Goal: Task Accomplishment & Management: Manage account settings

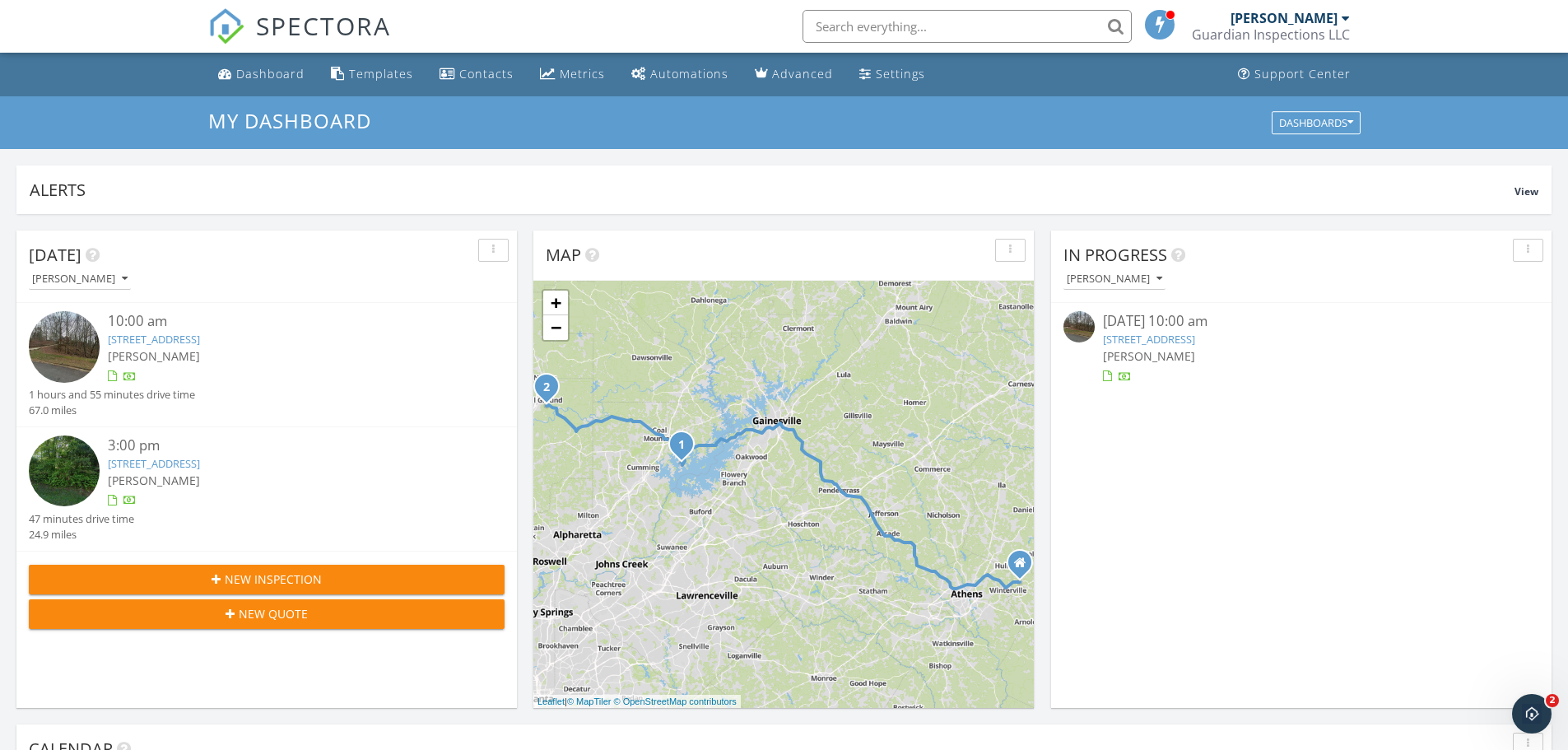
scroll to position [1524, 1594]
click at [200, 343] on link "7725 Bold Springs Crossing , Cumming, GA 30041" at bounding box center [153, 339] width 92 height 15
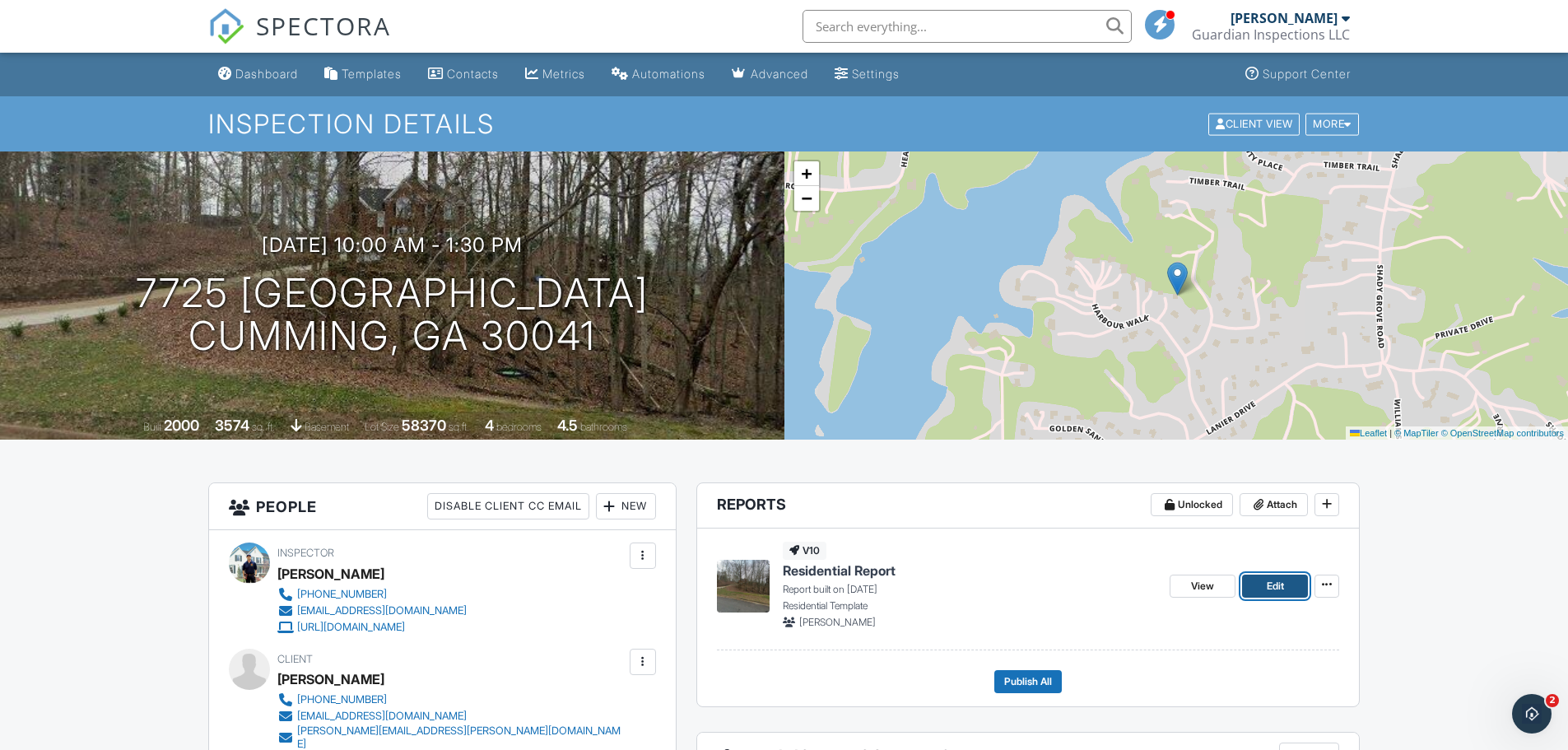
click at [1271, 582] on span "Edit" at bounding box center [1275, 585] width 17 height 16
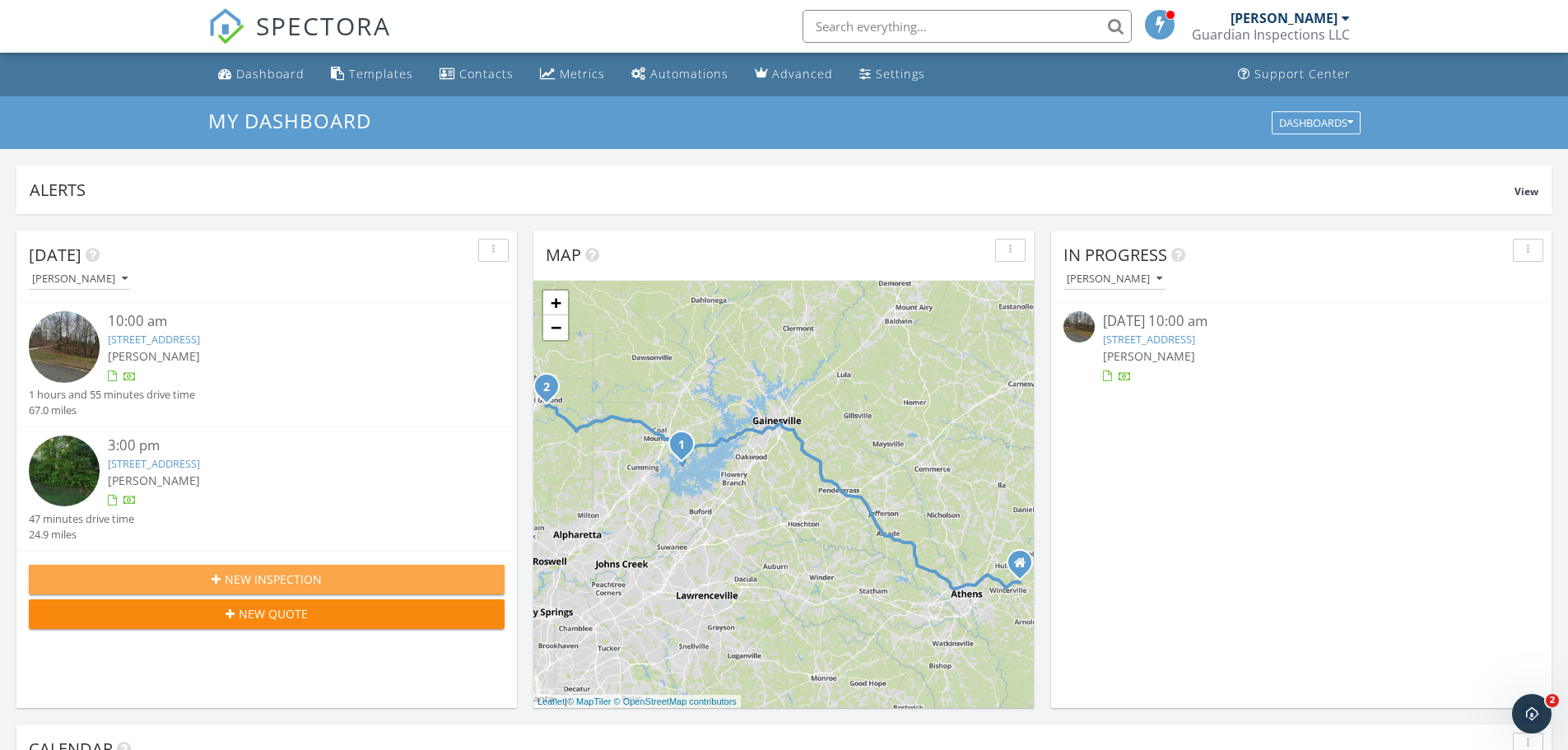
click at [411, 584] on div "New Inspection" at bounding box center [266, 579] width 450 height 17
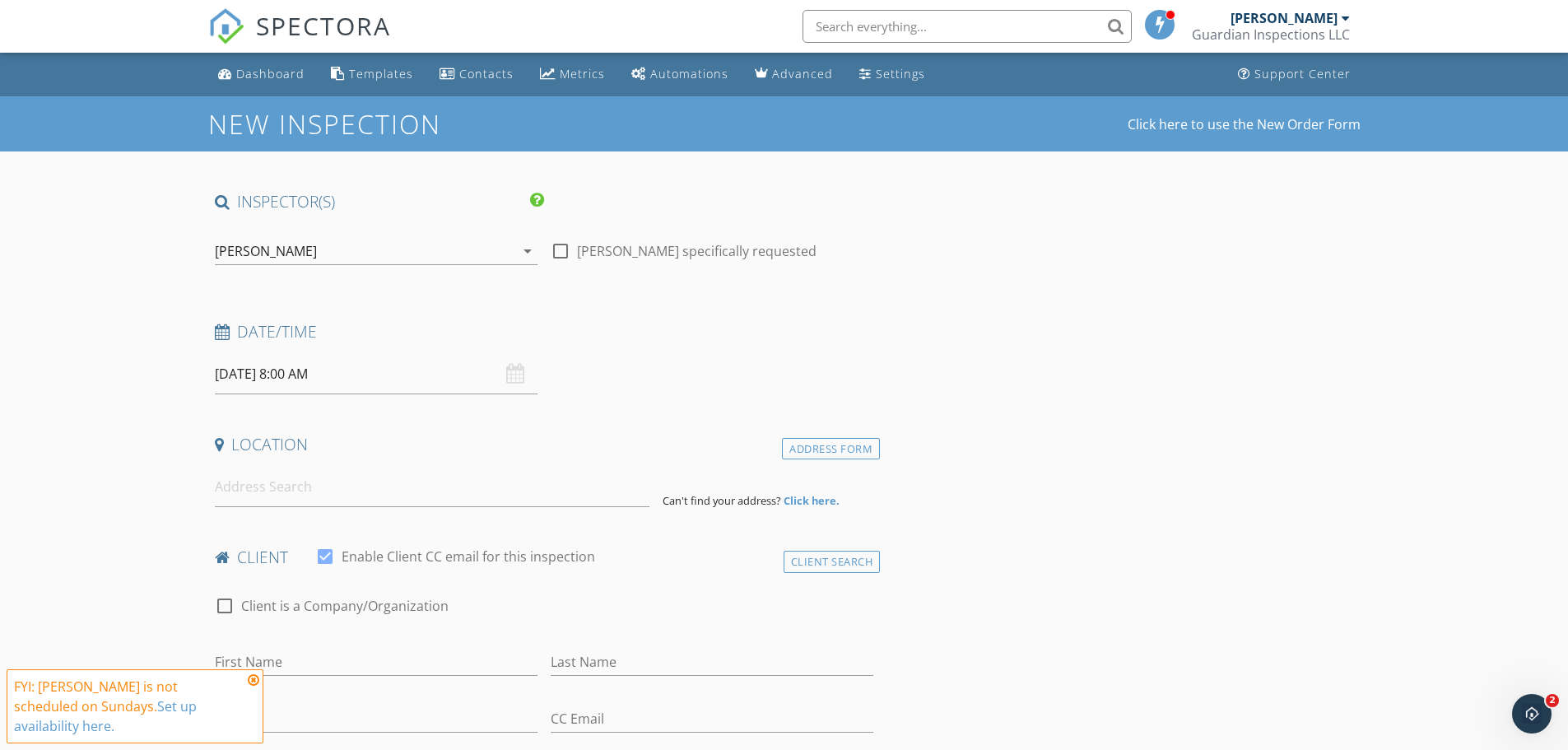
click at [343, 381] on input "09/28/2025 8:00 AM" at bounding box center [376, 374] width 323 height 41
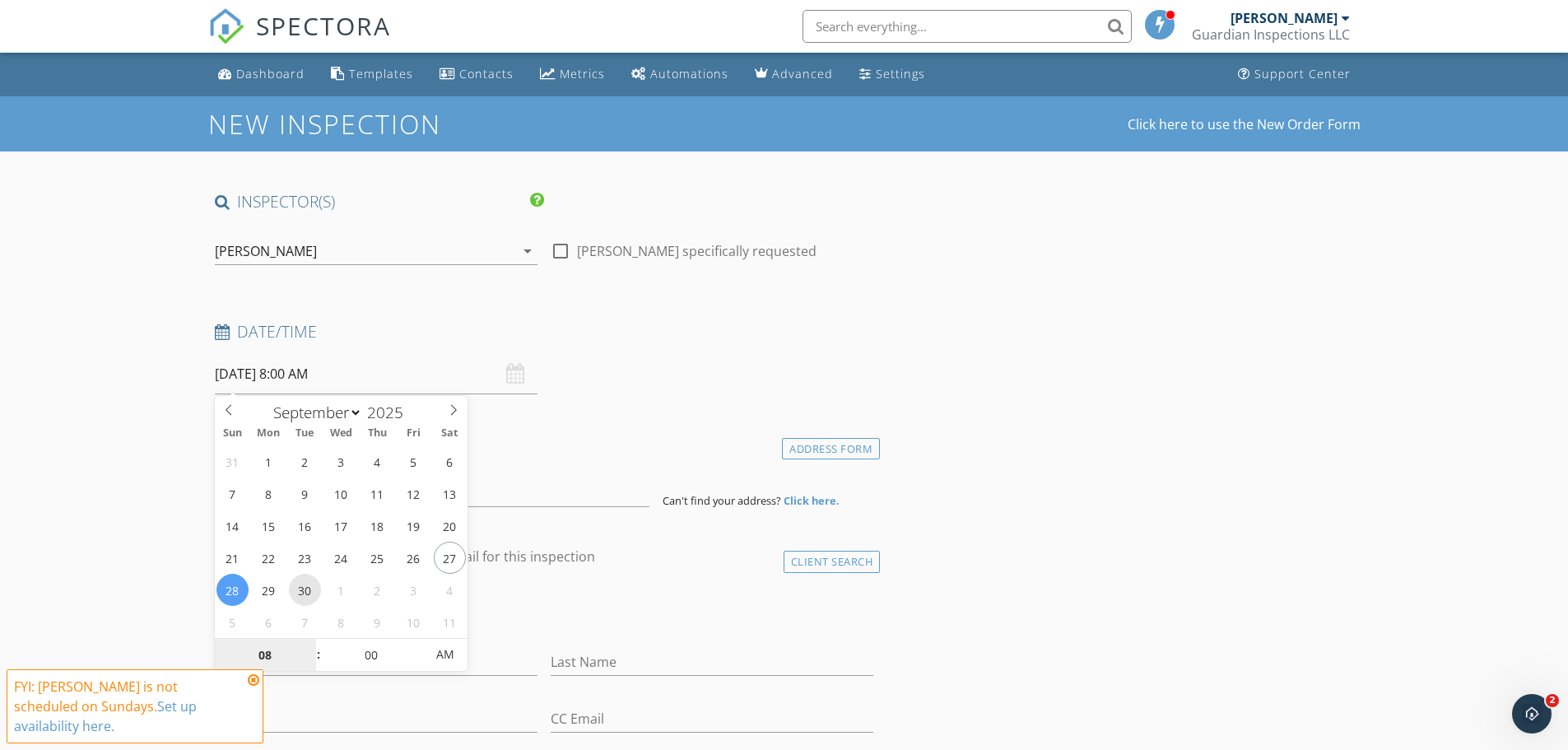
type input "09/30/2025 8:00 AM"
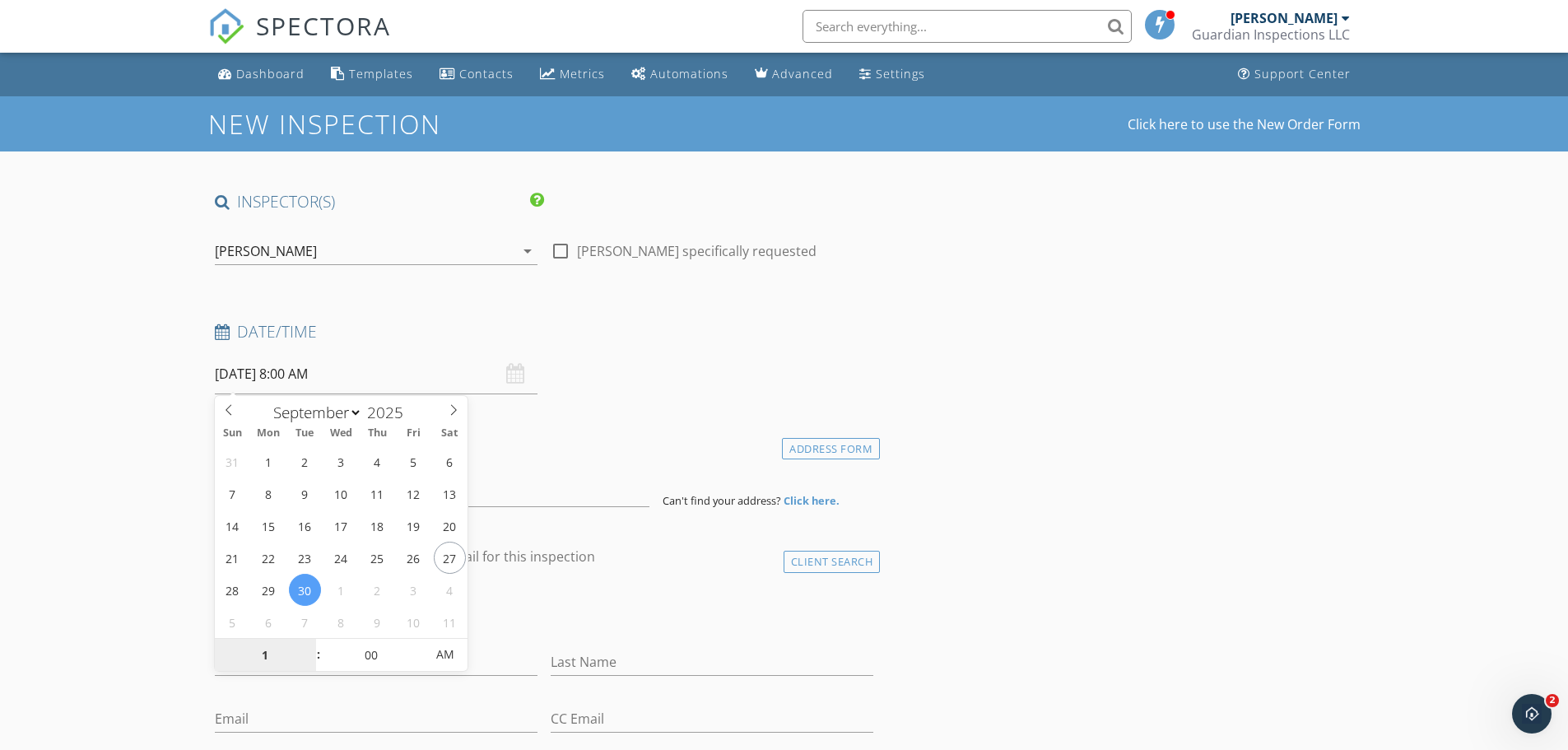
type input "10"
type input "09/30/2025 10:00 AM"
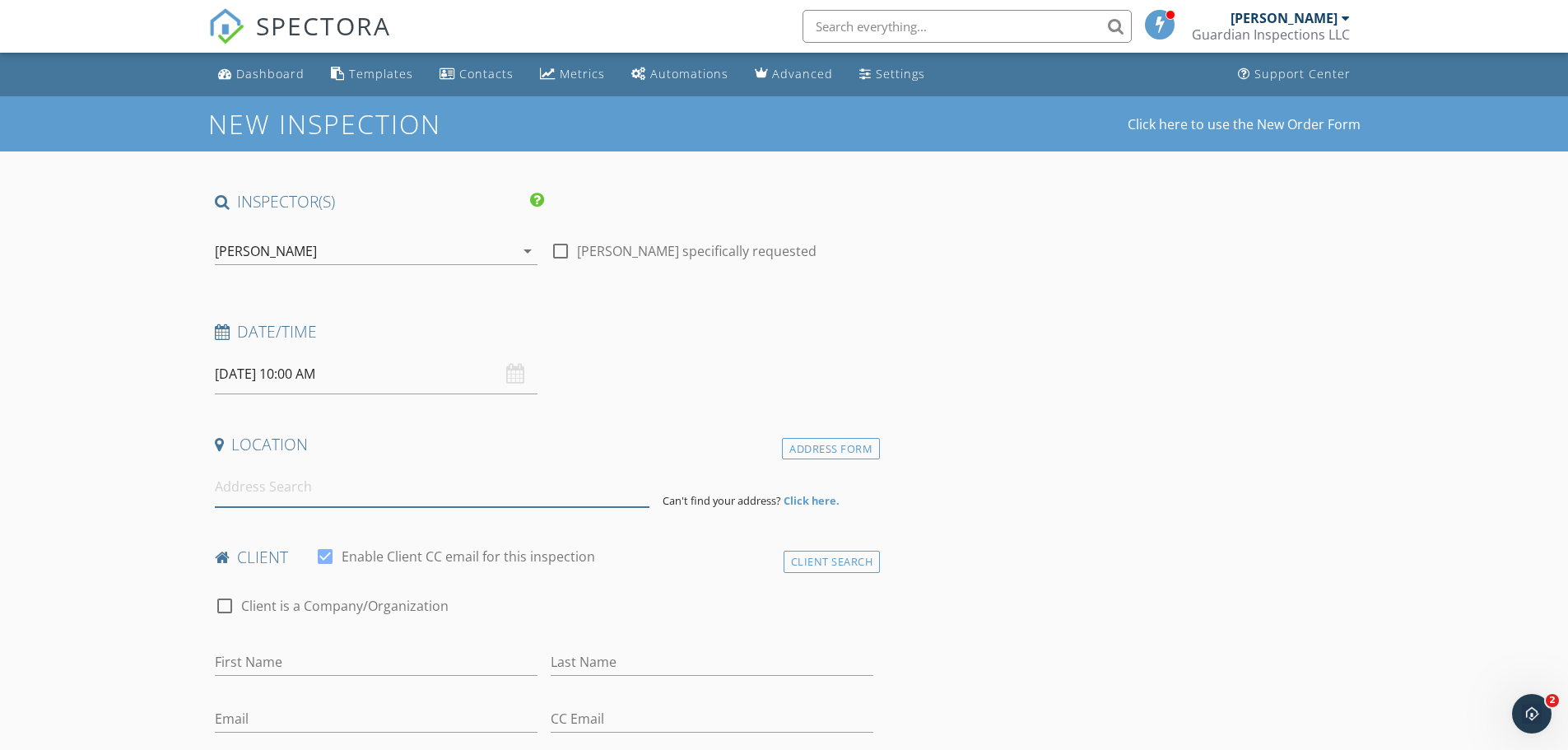
click at [348, 491] on input at bounding box center [432, 487] width 435 height 41
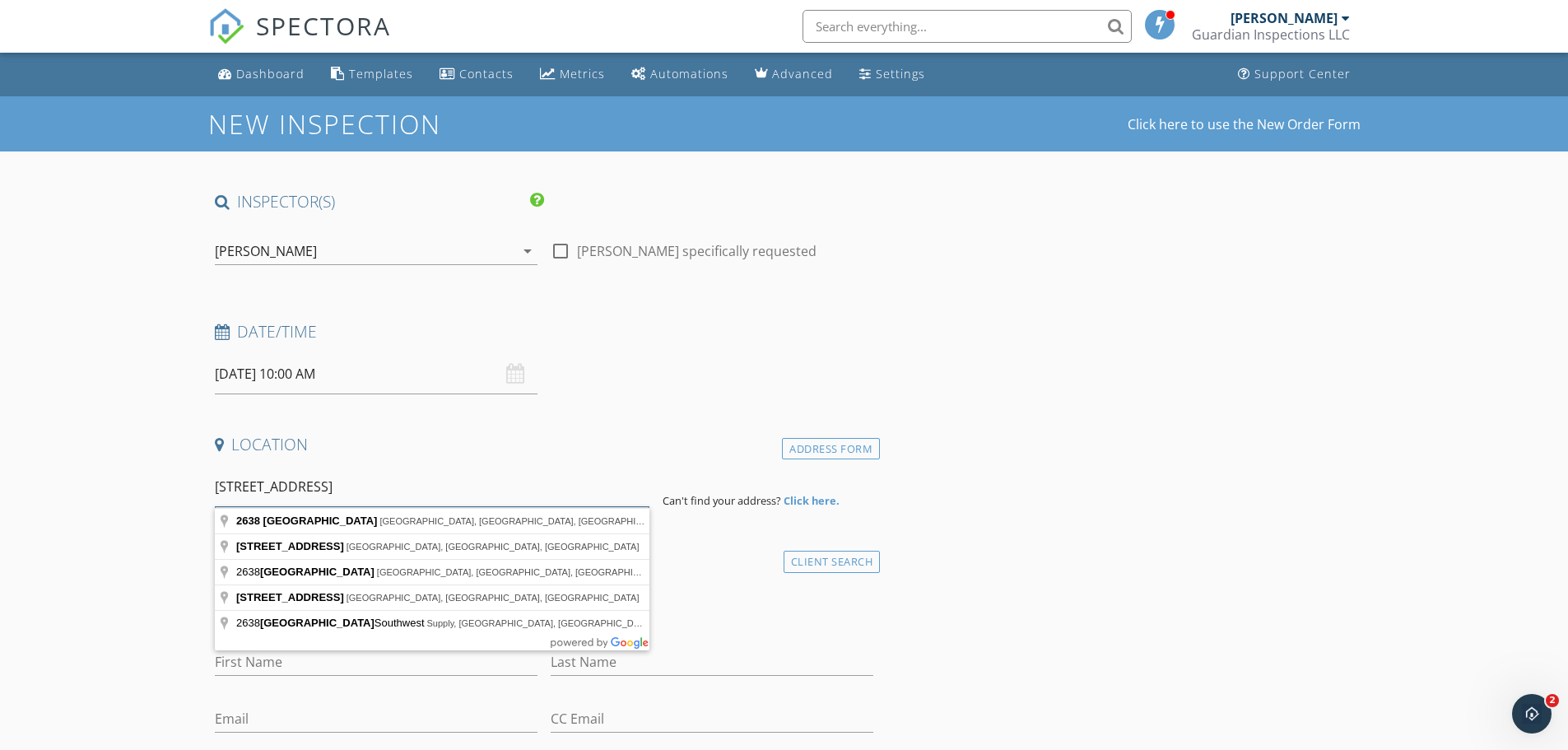
type input "2638 songbird lane"
click at [798, 500] on strong "Click here." at bounding box center [811, 501] width 56 height 15
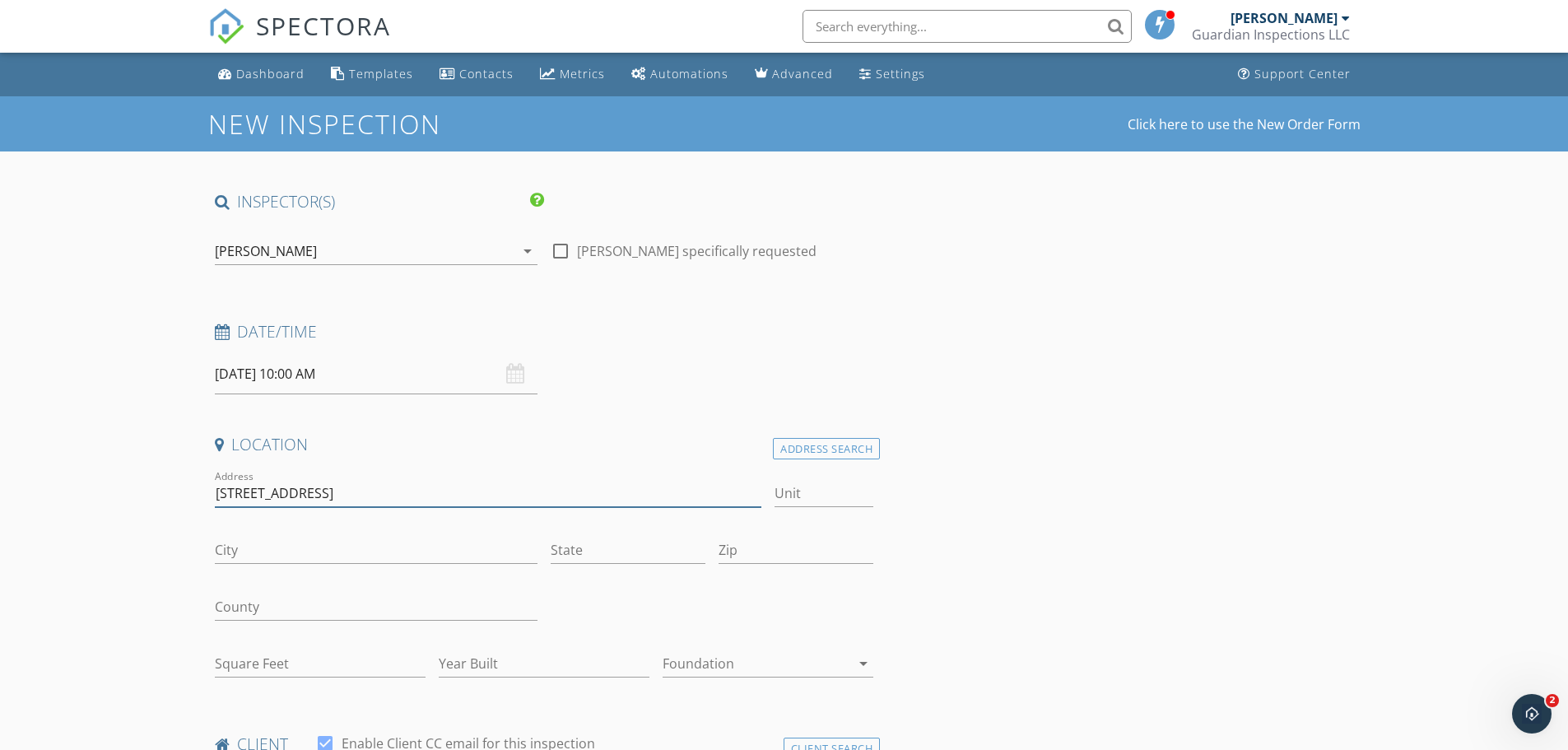
click at [260, 495] on input "2638 songbird lane" at bounding box center [489, 493] width 547 height 27
type input "2638 Songbird Lane"
click at [270, 563] on div "City" at bounding box center [376, 559] width 323 height 44
click at [265, 555] on input "City" at bounding box center [376, 550] width 323 height 27
type input "Grayson"
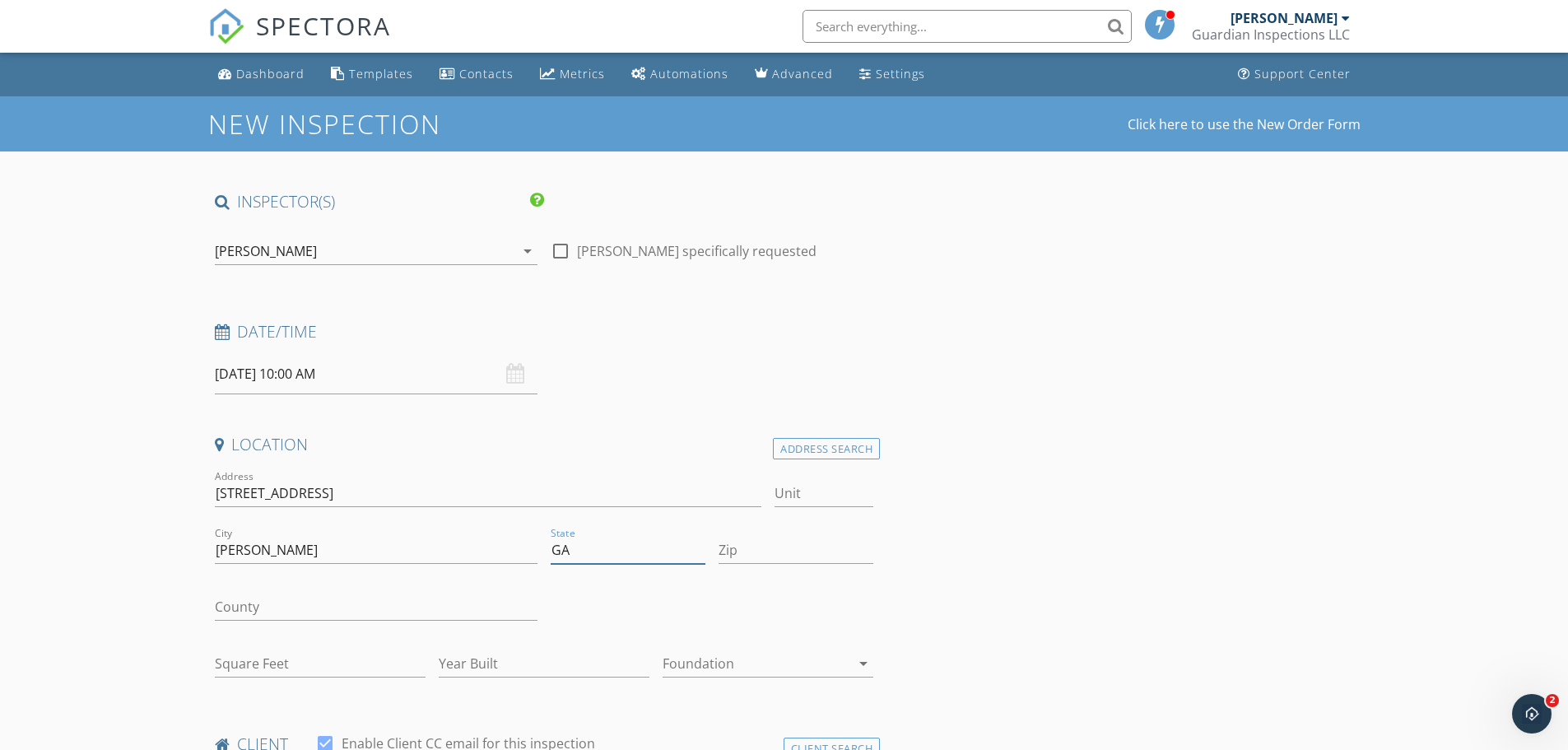
type input "GA"
type input "30017"
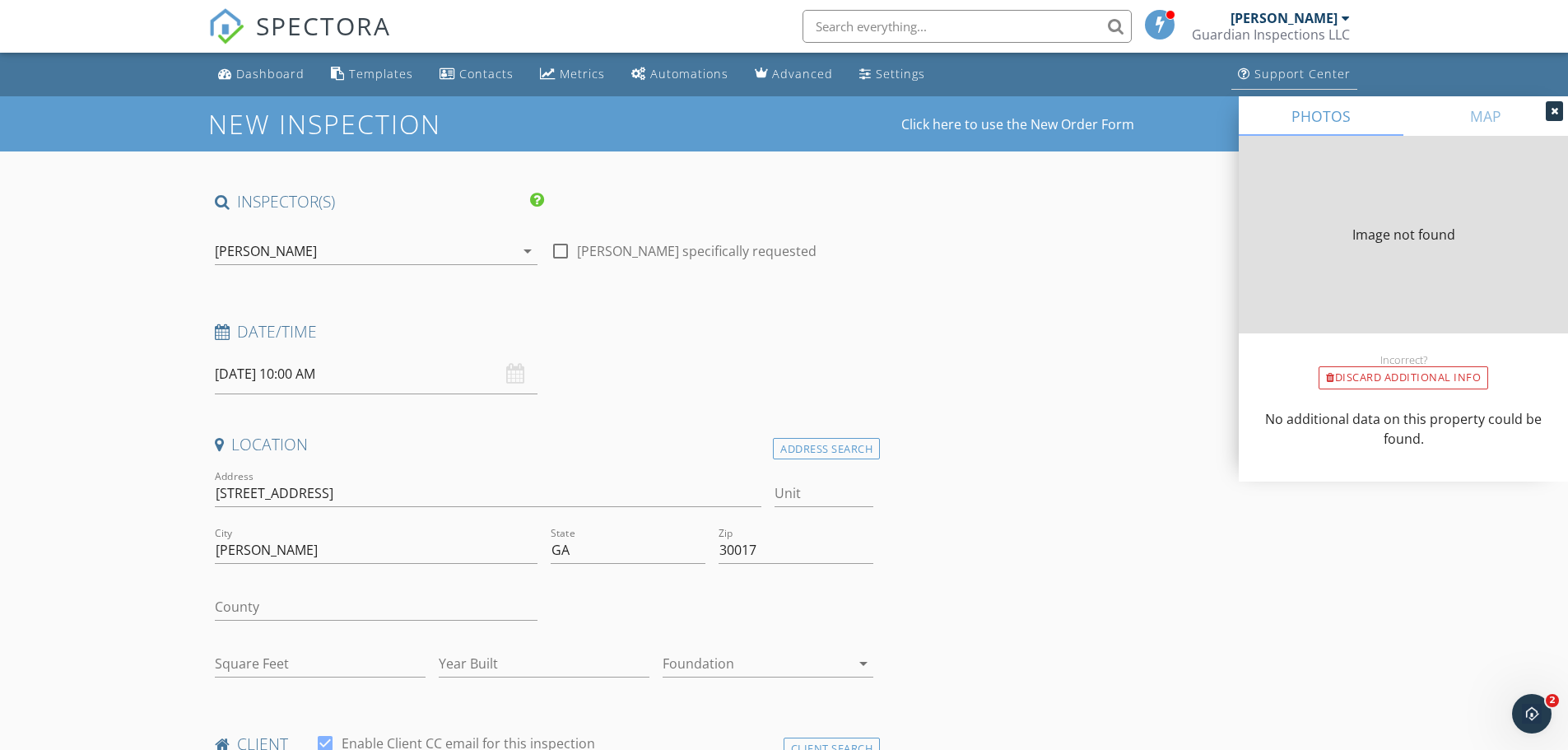
type input "2466"
type input "2021"
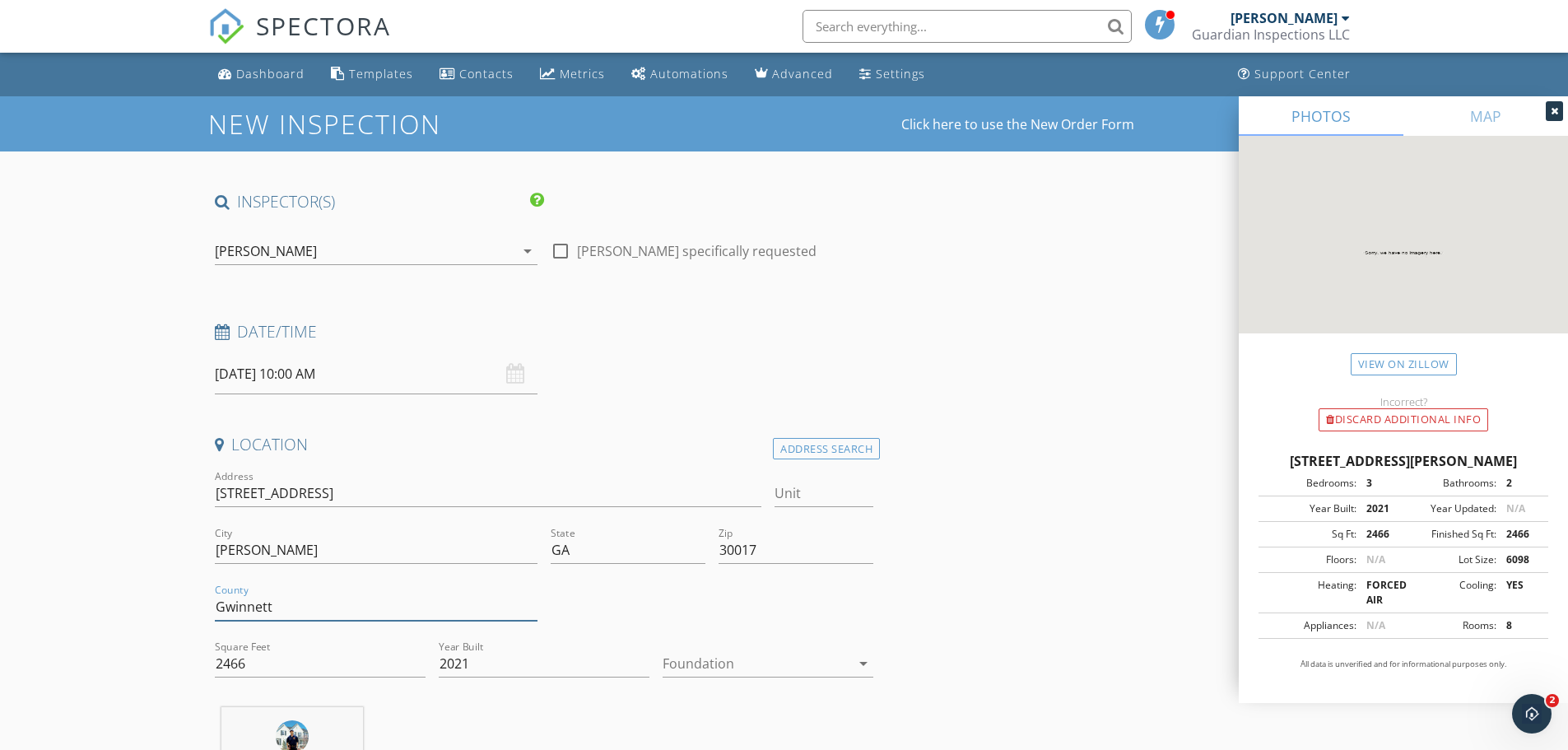
type input "Gwinnett"
click at [728, 667] on div at bounding box center [757, 664] width 187 height 27
click at [730, 672] on div "Slab" at bounding box center [768, 680] width 185 height 20
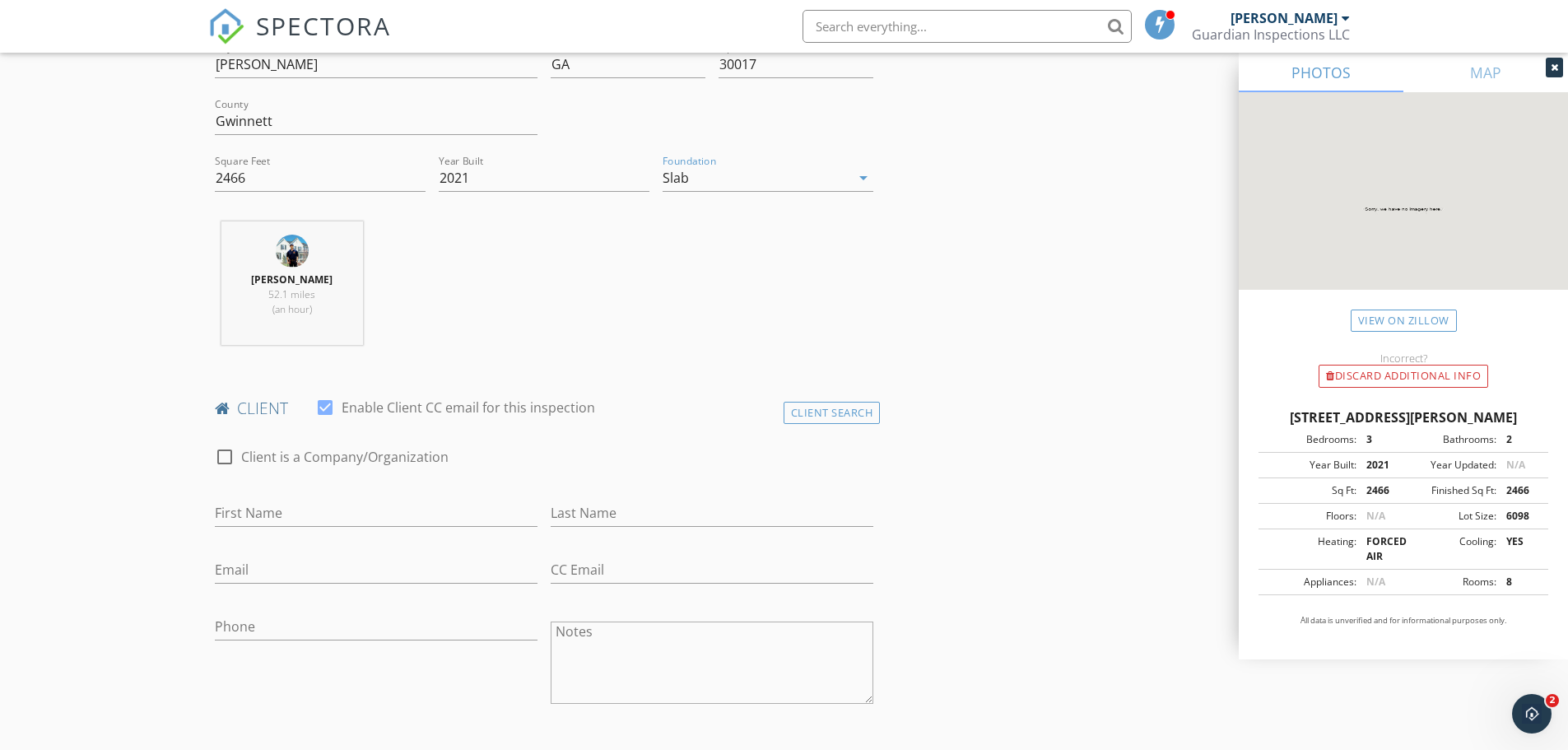
scroll to position [494, 0]
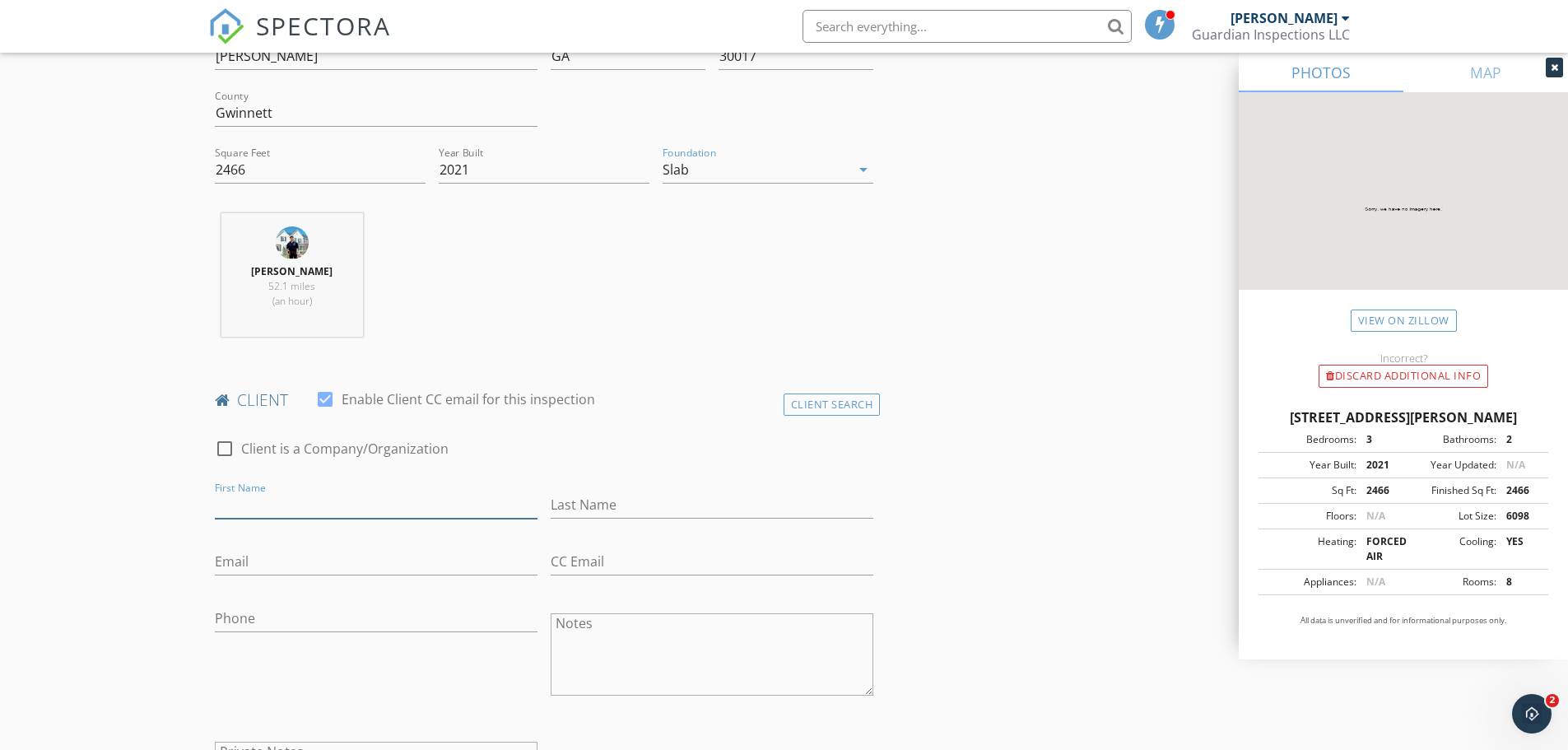
click at [301, 501] on input "First Name" at bounding box center [376, 505] width 323 height 27
type input "Veda"
type input "Roseborough"
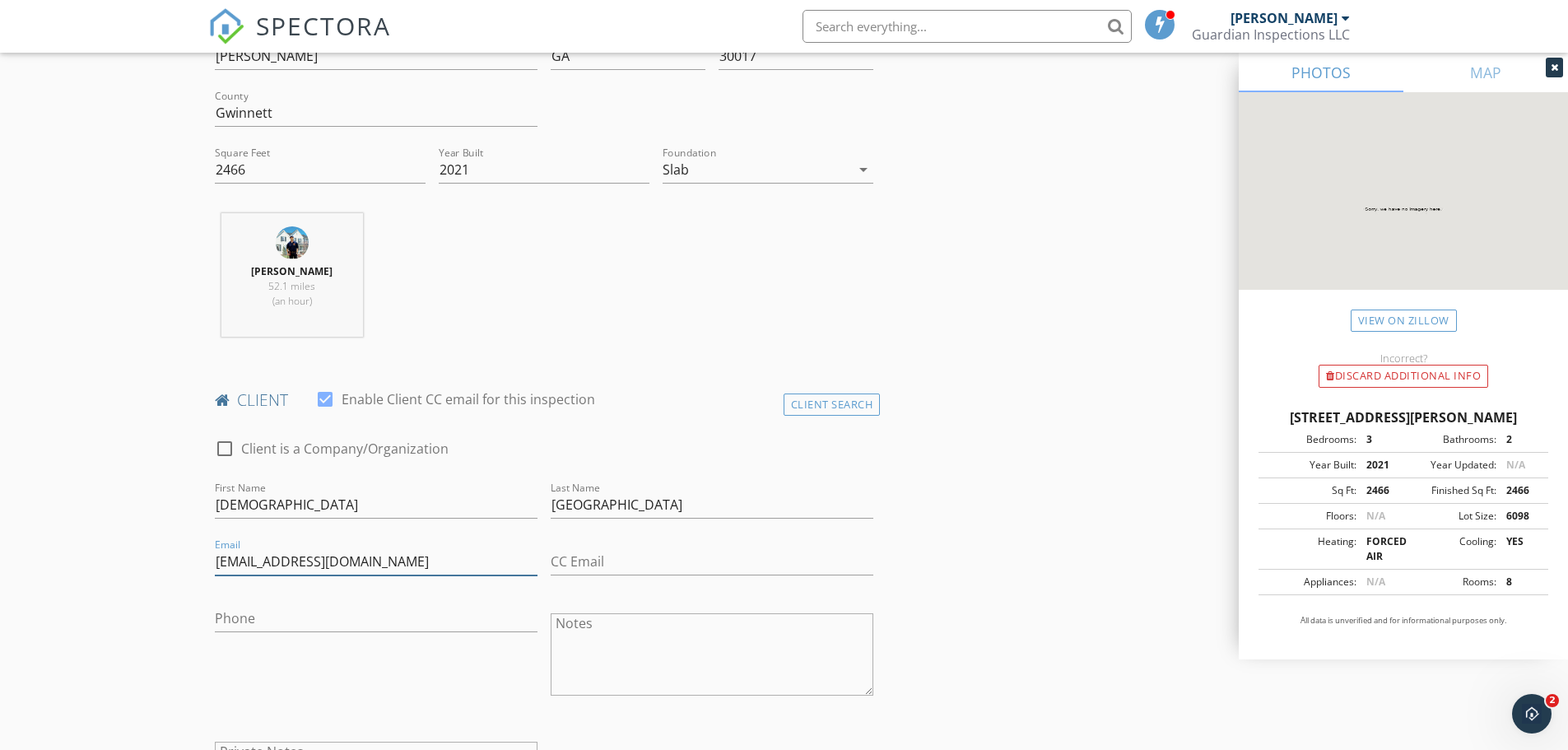
type input "roseboroughv@gmail.com"
type input "678-485-0416"
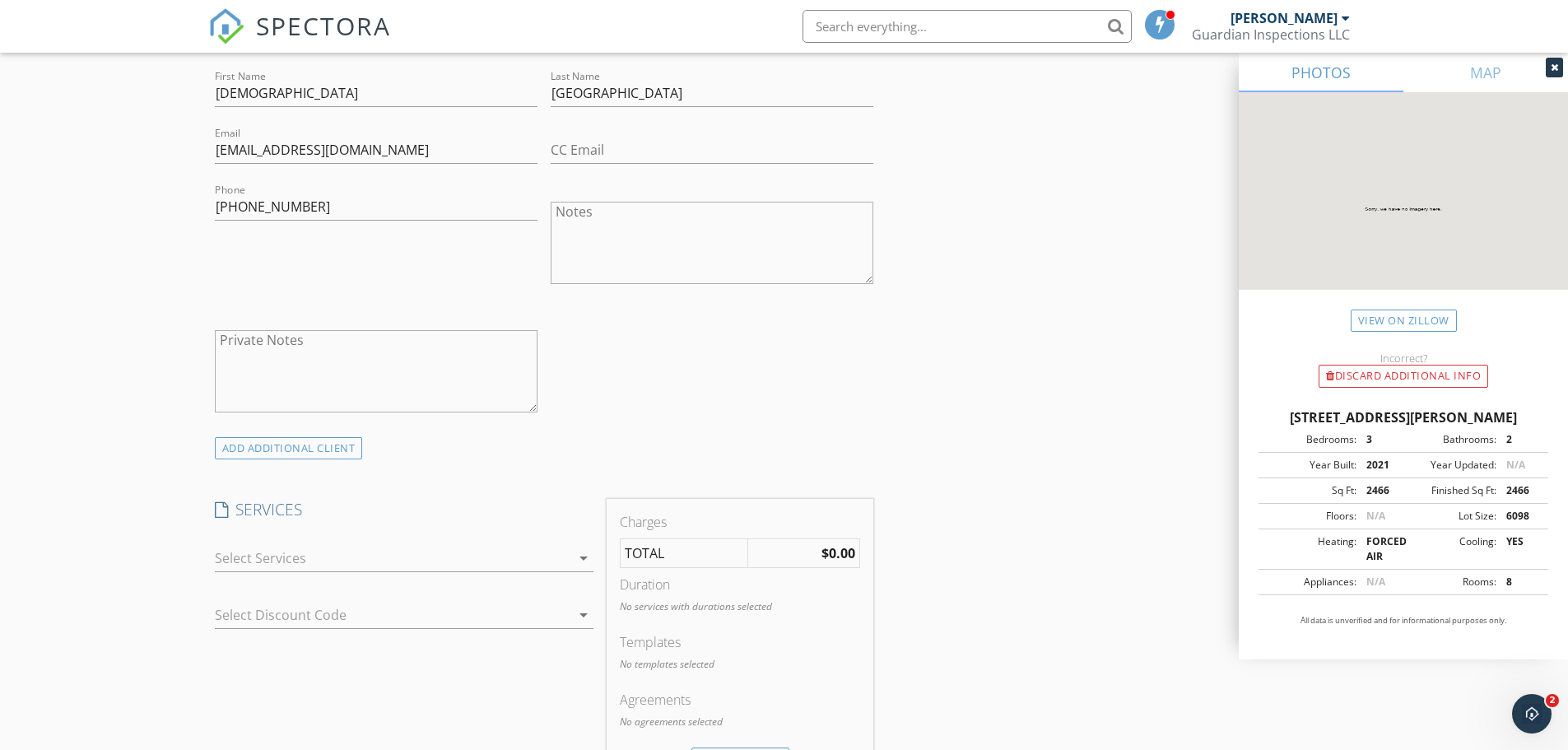
scroll to position [1070, 0]
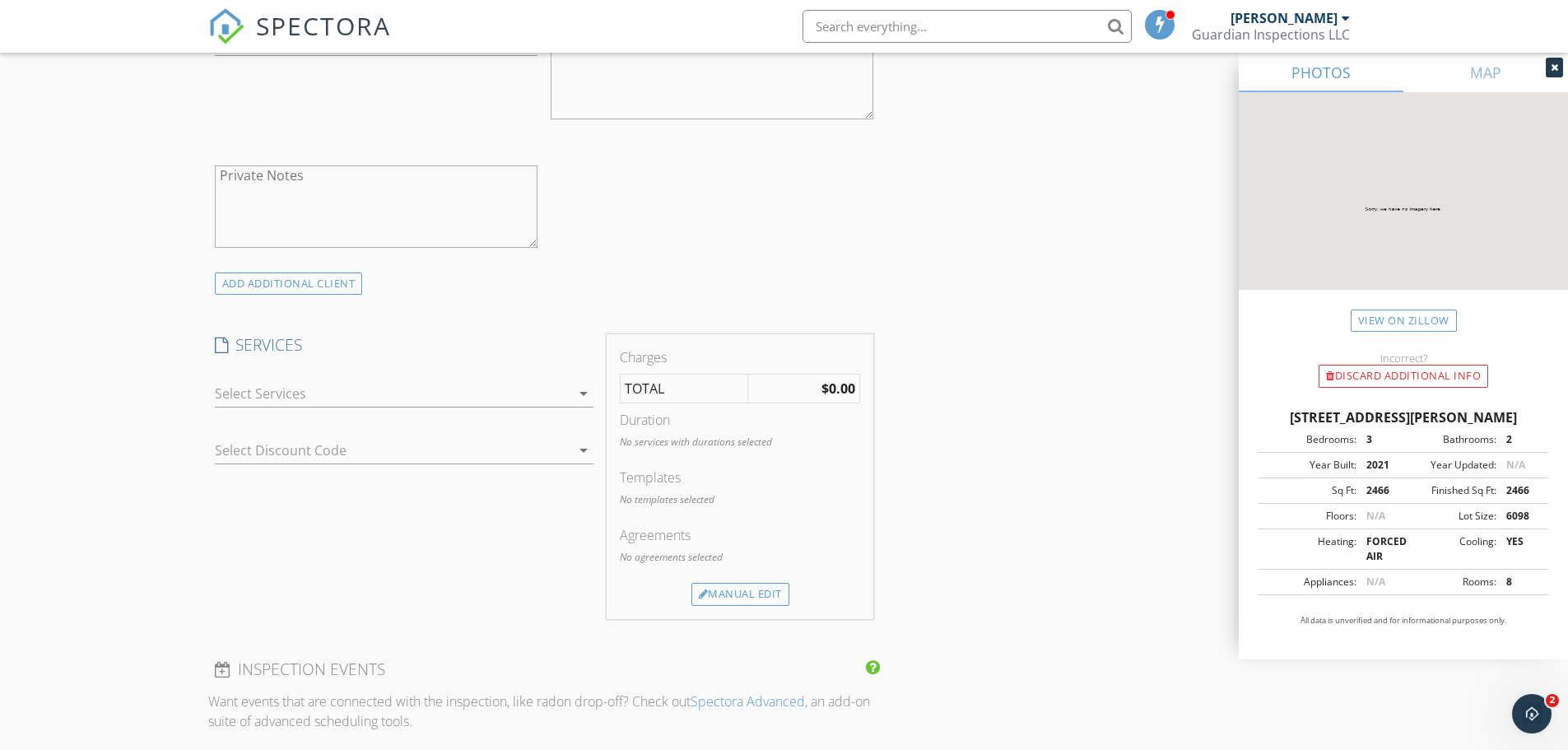
click at [488, 390] on div at bounding box center [393, 394] width 356 height 27
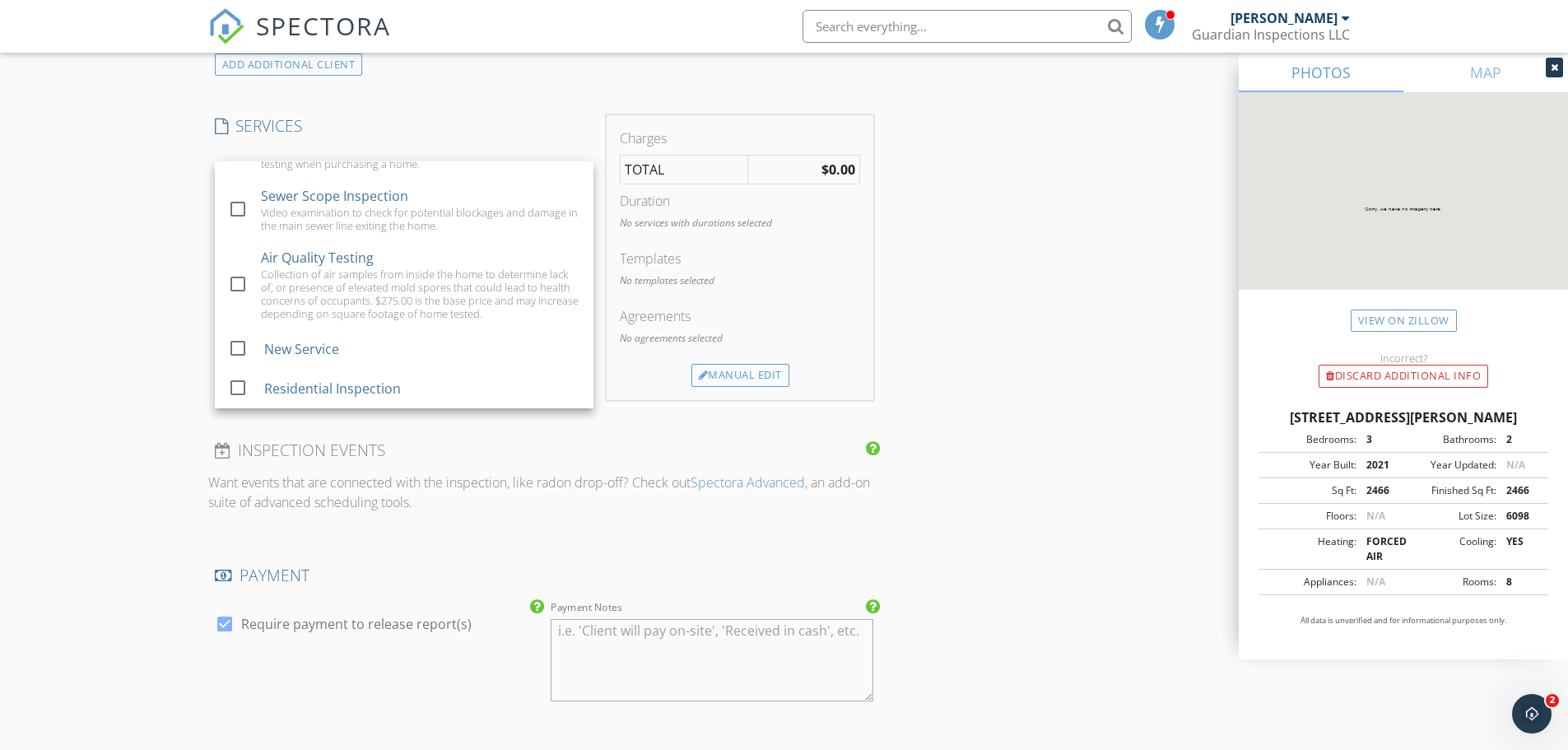
scroll to position [1400, 0]
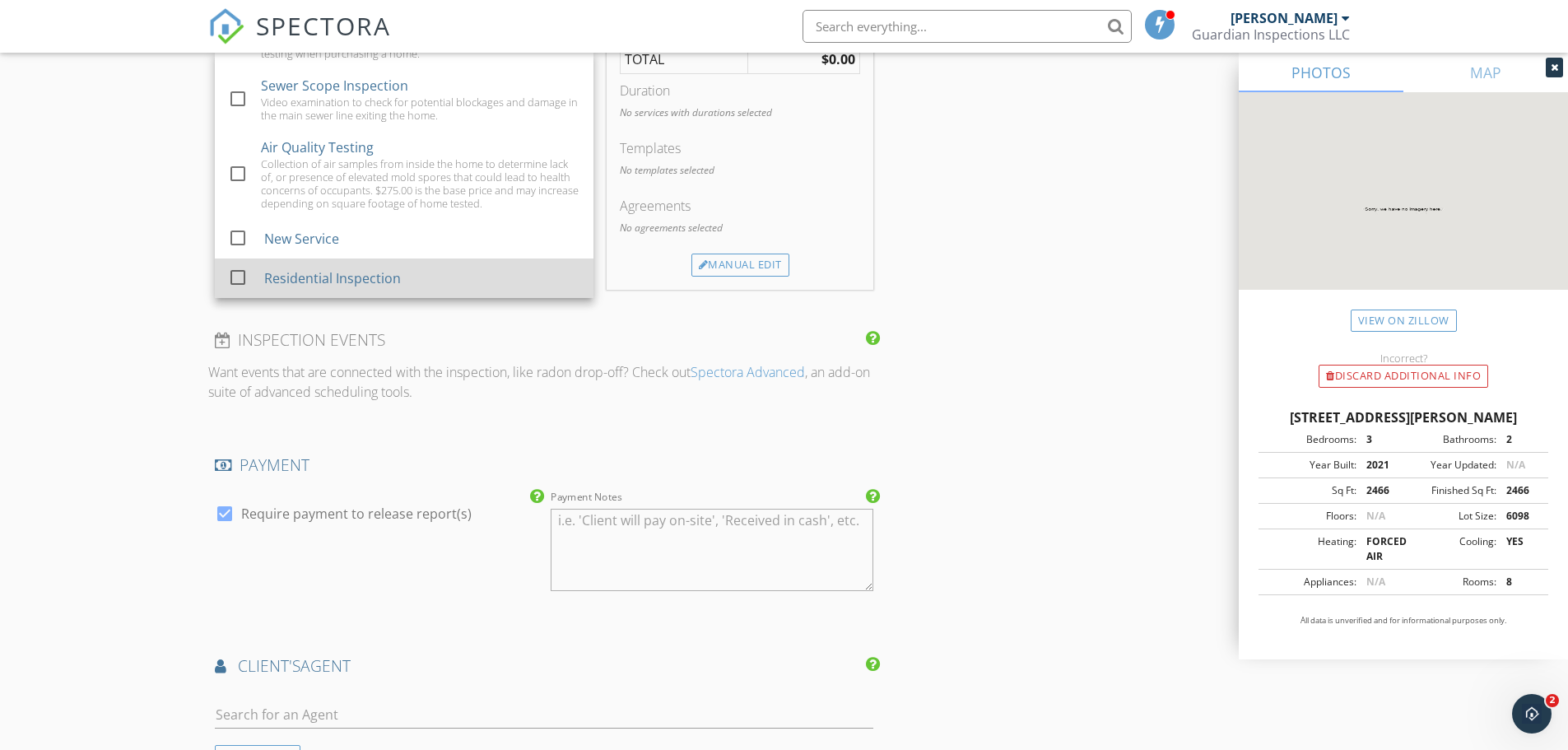
click at [353, 272] on div "Residential Inspection" at bounding box center [331, 277] width 136 height 20
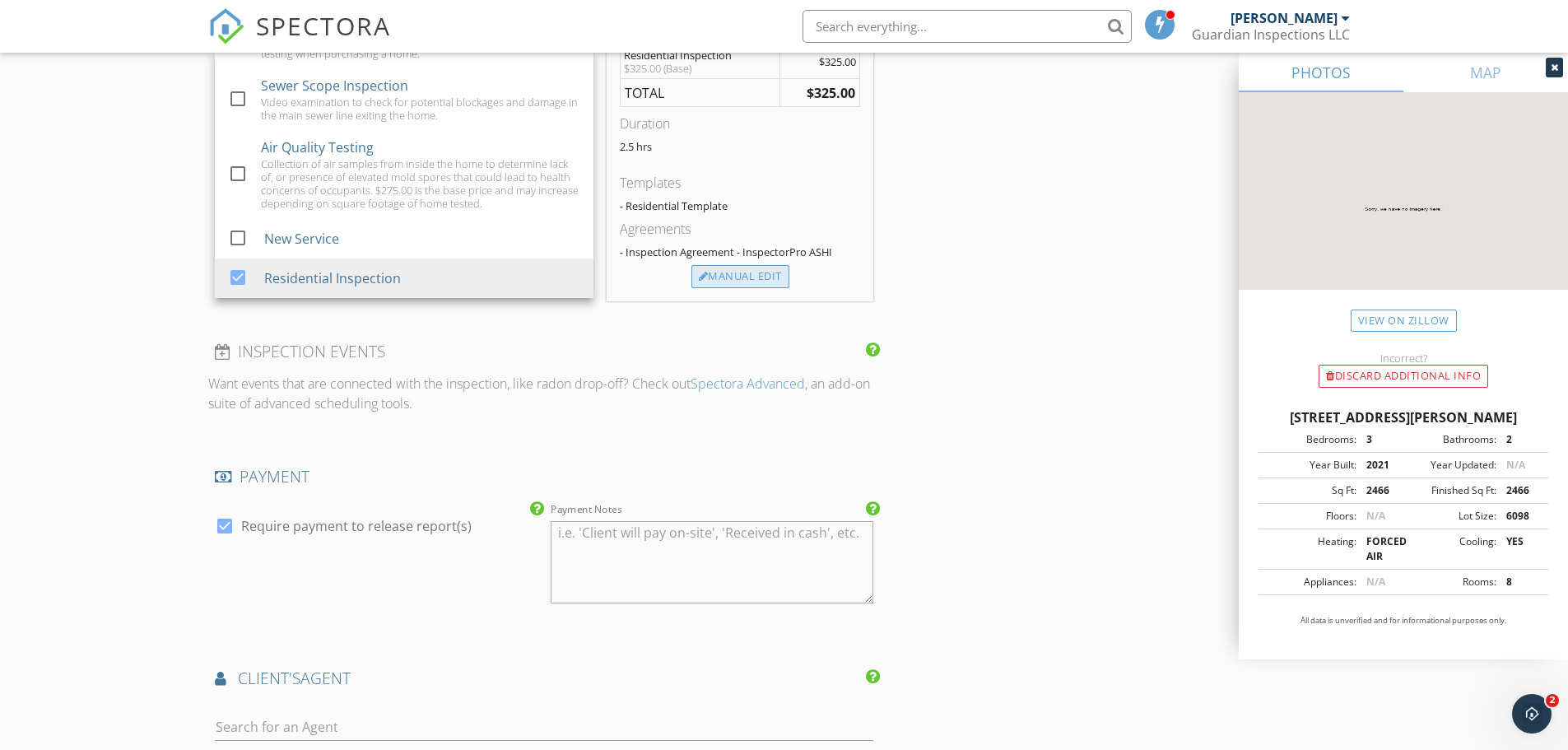
click at [740, 283] on div "Manual Edit" at bounding box center [739, 277] width 98 height 23
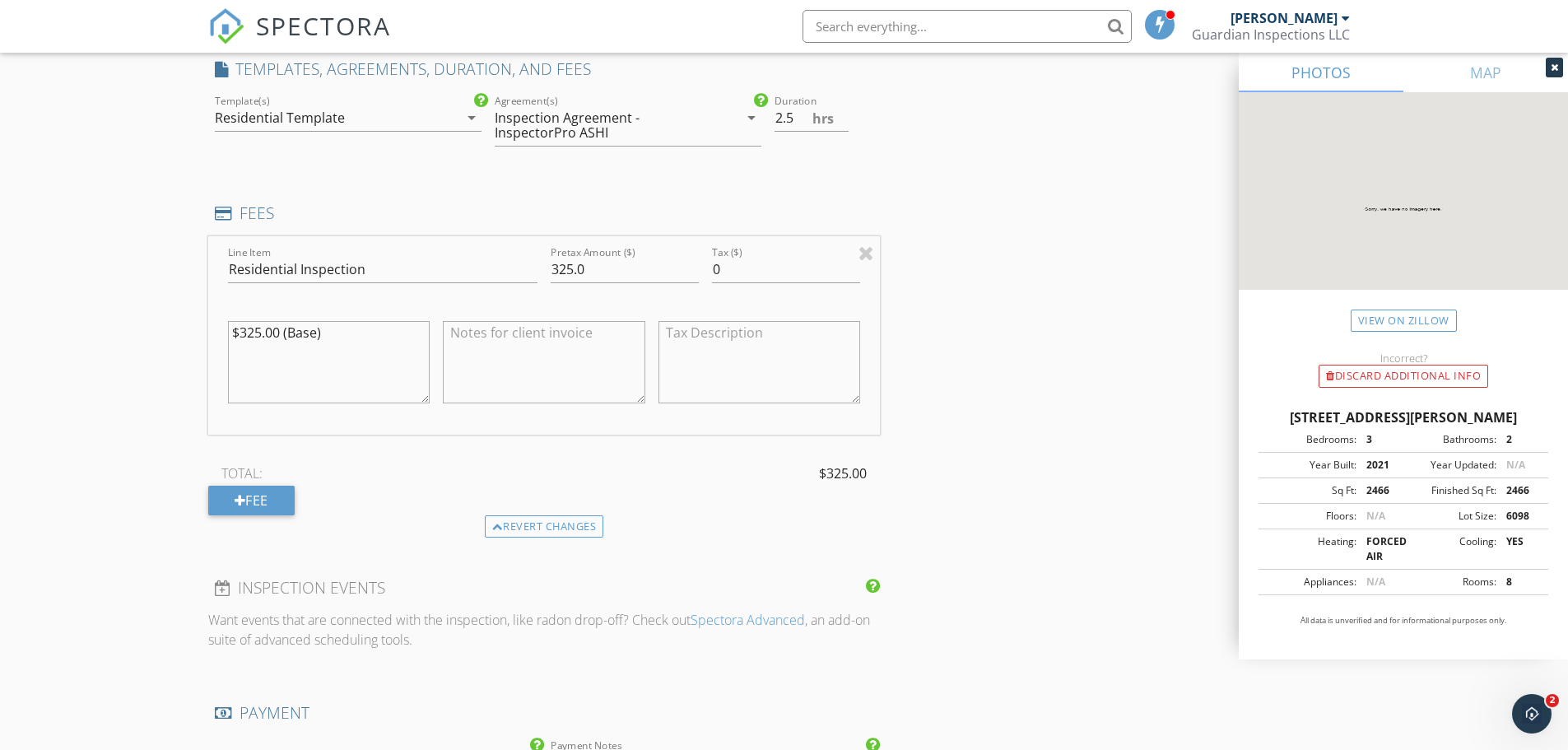
scroll to position [1317, 0]
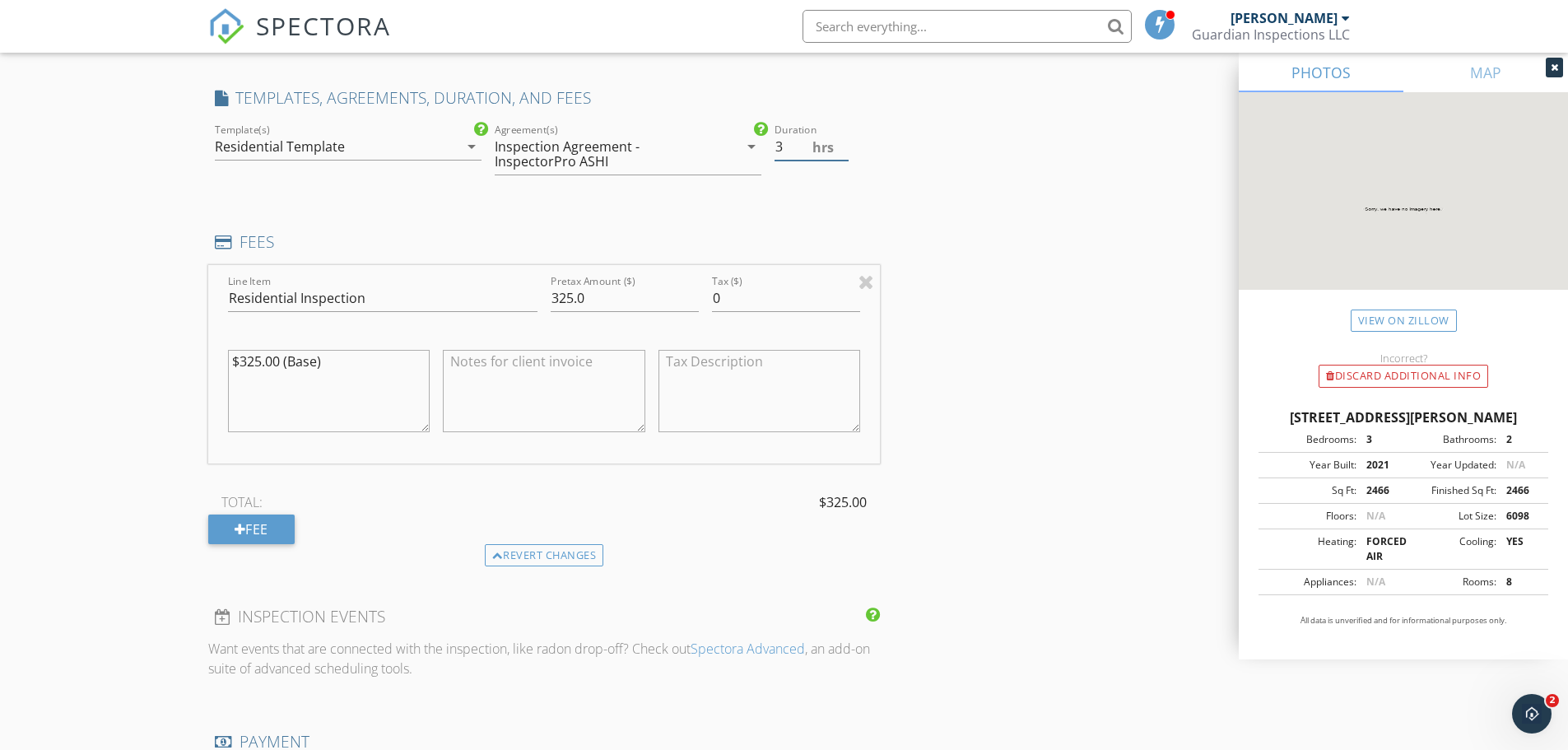
type input "3"
click at [843, 143] on input "3" at bounding box center [811, 147] width 74 height 27
drag, startPoint x: 583, startPoint y: 298, endPoint x: 522, endPoint y: 301, distance: 61.1
click at [522, 301] on div "Line Item Residential Inspection Pretax Amount ($) 325.0 Tax ($) 0 $325.00 (Bas…" at bounding box center [544, 365] width 672 height 199
type input "450"
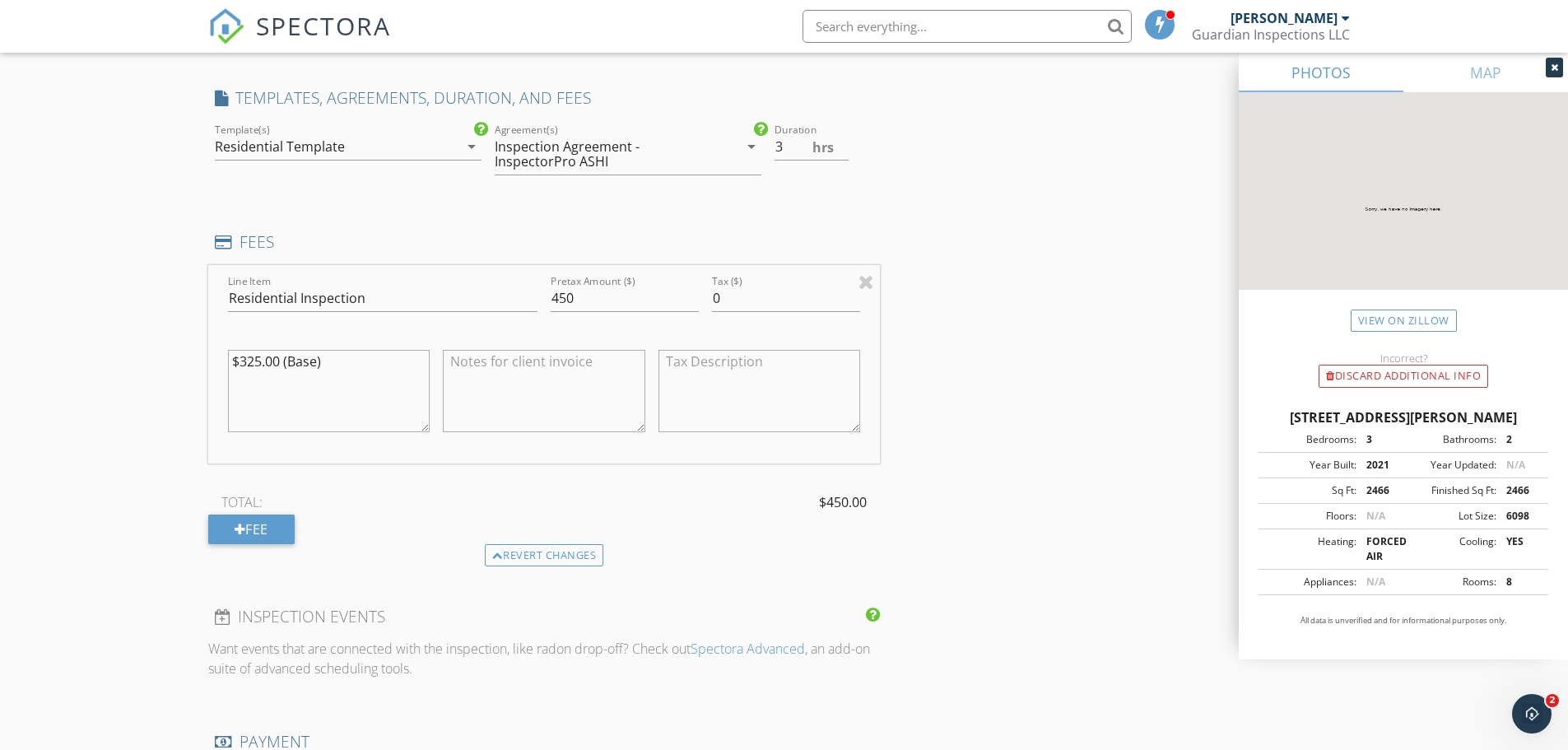
click at [1013, 392] on div "INSPECTOR(S) check_box Javie Farmer PRIMARY Javie Farmer arrow_drop_down check_…" at bounding box center [784, 321] width 1152 height 2894
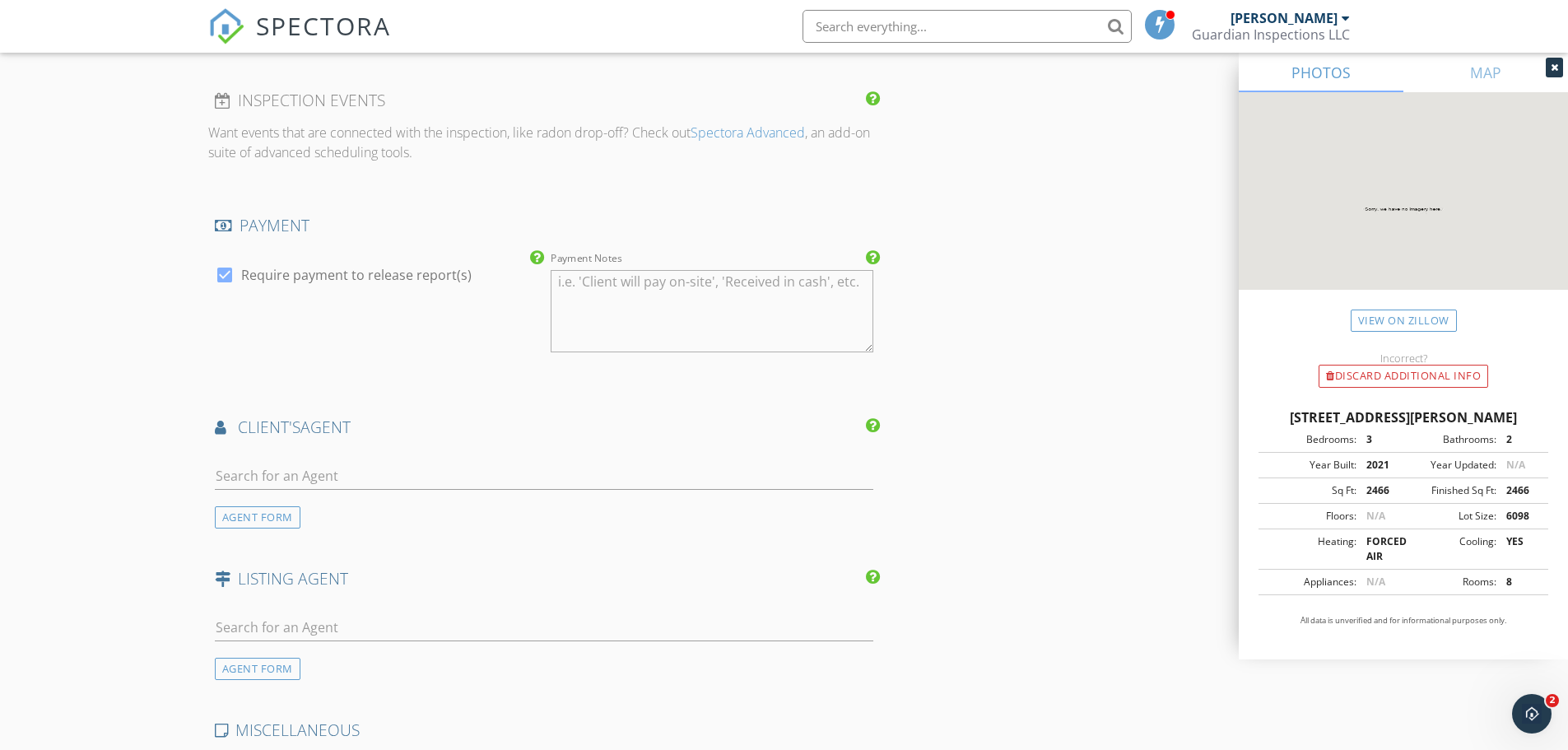
scroll to position [1893, 0]
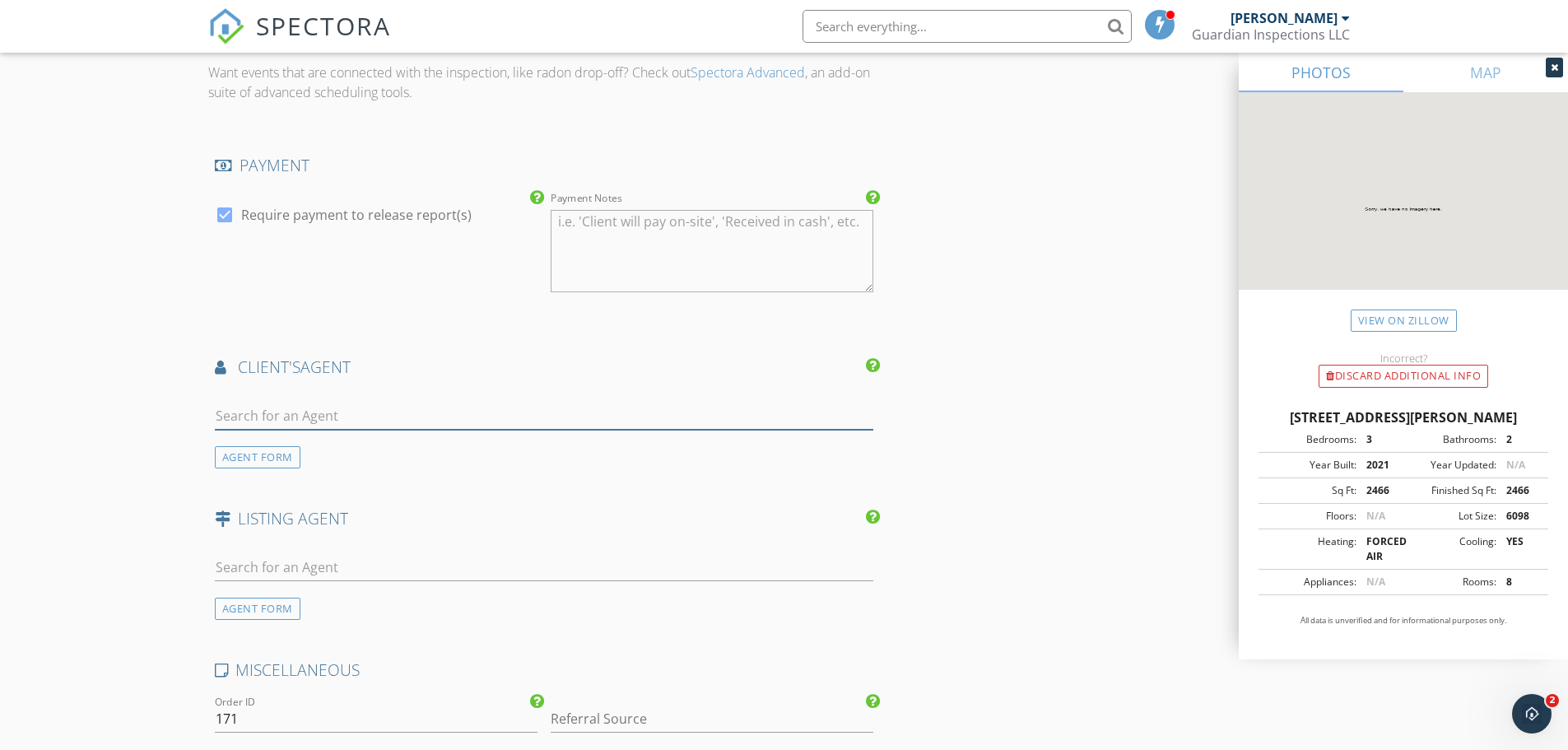
click at [423, 408] on input "text" at bounding box center [544, 416] width 659 height 27
type input "Jennifer m"
click at [475, 460] on li "Jennifer Meritil Joe Stockdale Real Estate" at bounding box center [544, 453] width 658 height 46
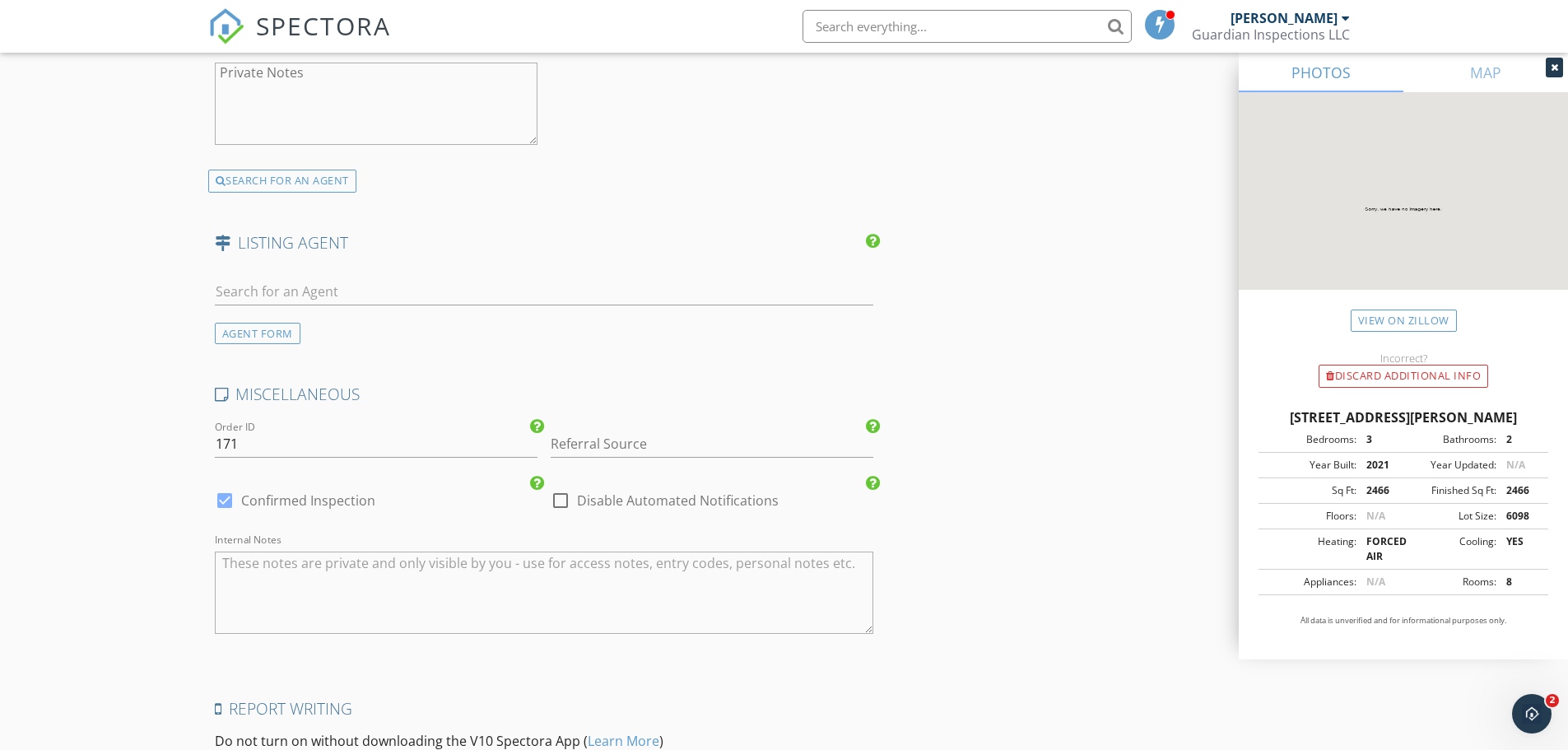
scroll to position [2552, 0]
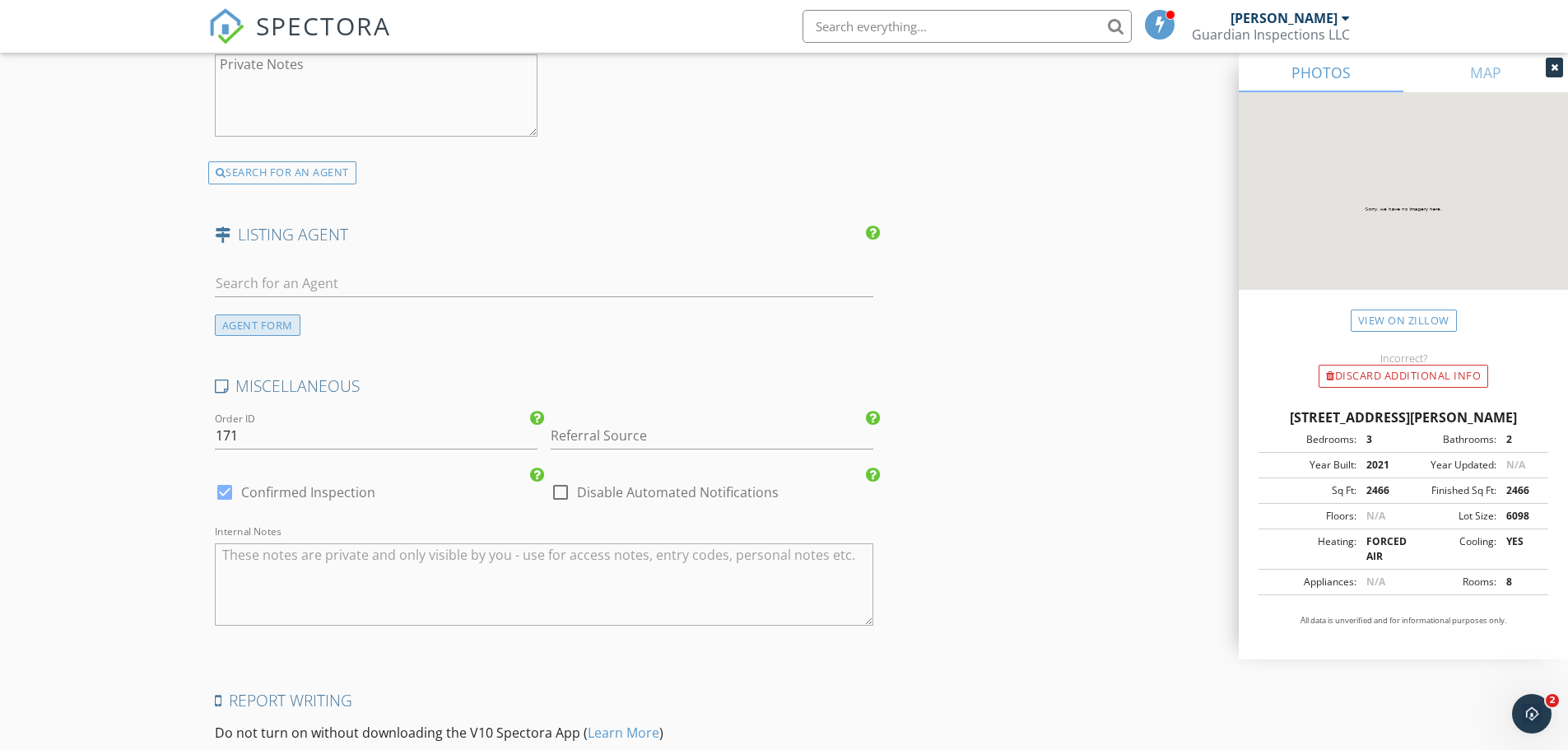
click at [252, 325] on div "AGENT FORM" at bounding box center [258, 325] width 85 height 22
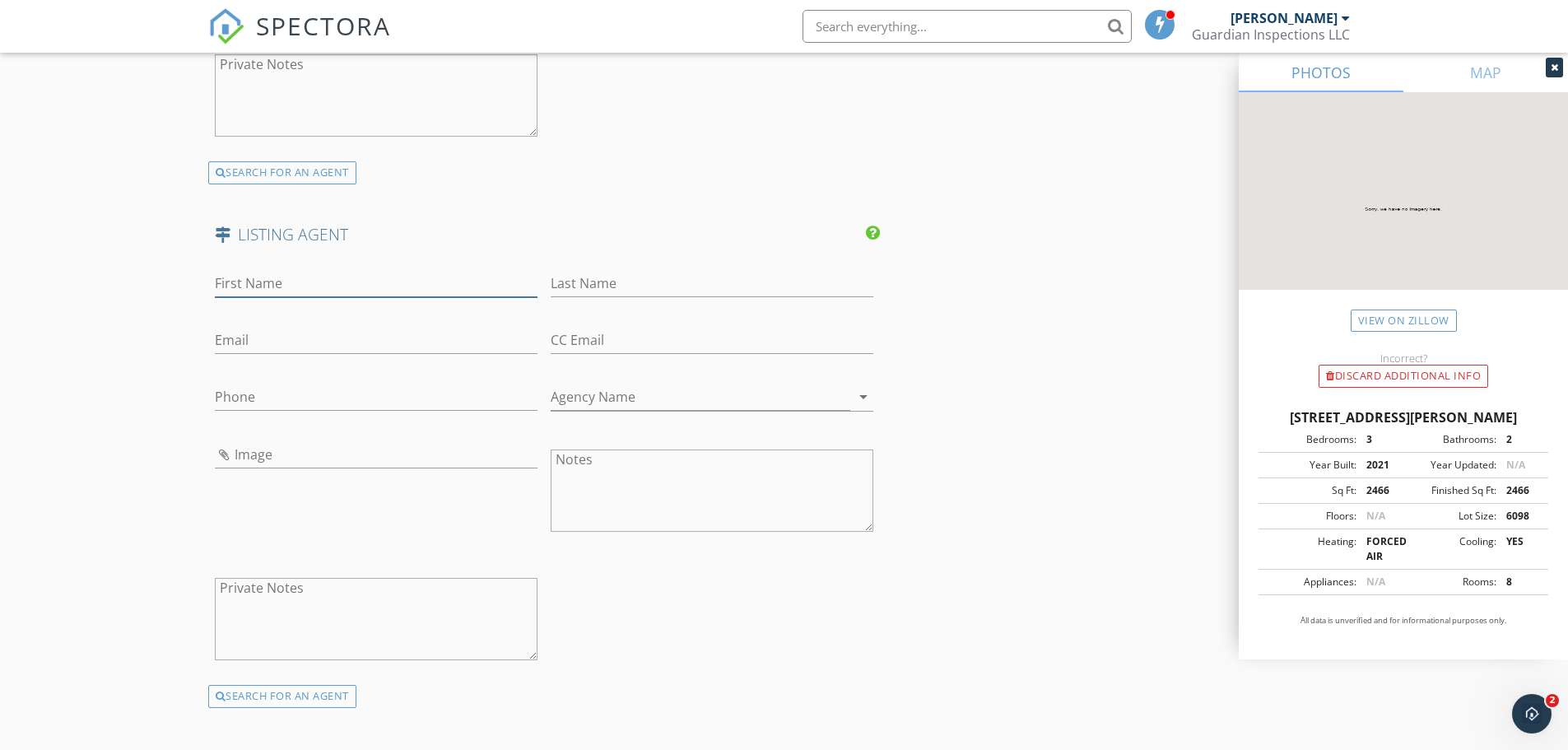
click at [316, 274] on input "First Name" at bounding box center [376, 283] width 323 height 27
paste input "Andrew Lengsas"
drag, startPoint x: 339, startPoint y: 278, endPoint x: 267, endPoint y: 293, distance: 73.5
click at [267, 293] on input "Andrew Lengsas" at bounding box center [376, 283] width 323 height 27
type input "Andrew"
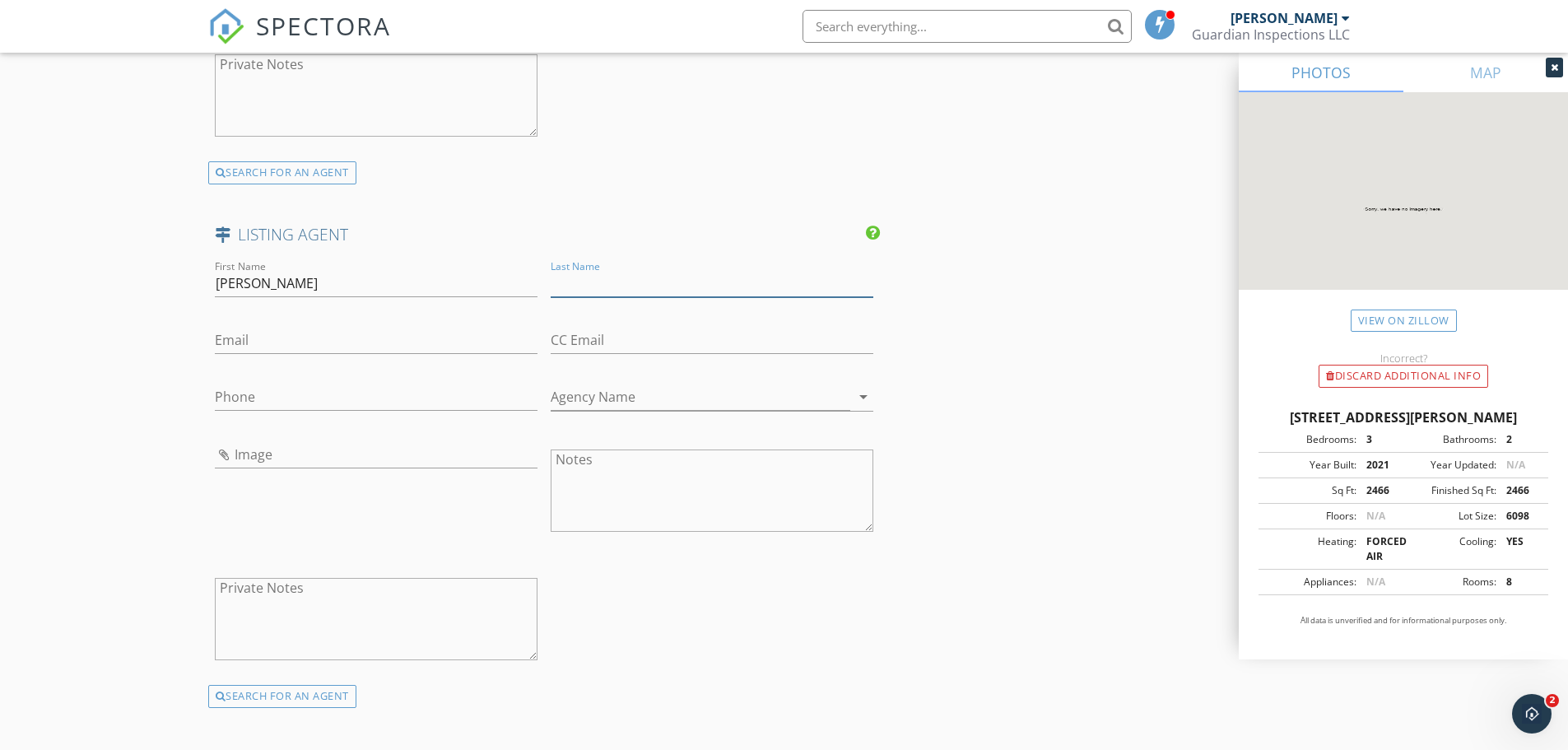
click at [591, 287] on input "Last Name" at bounding box center [712, 283] width 323 height 27
paste input "Lengsas"
type input "Lengsas"
click at [300, 346] on input "Email" at bounding box center [376, 340] width 323 height 27
paste input "atlrealtor.andy@gmail.com"
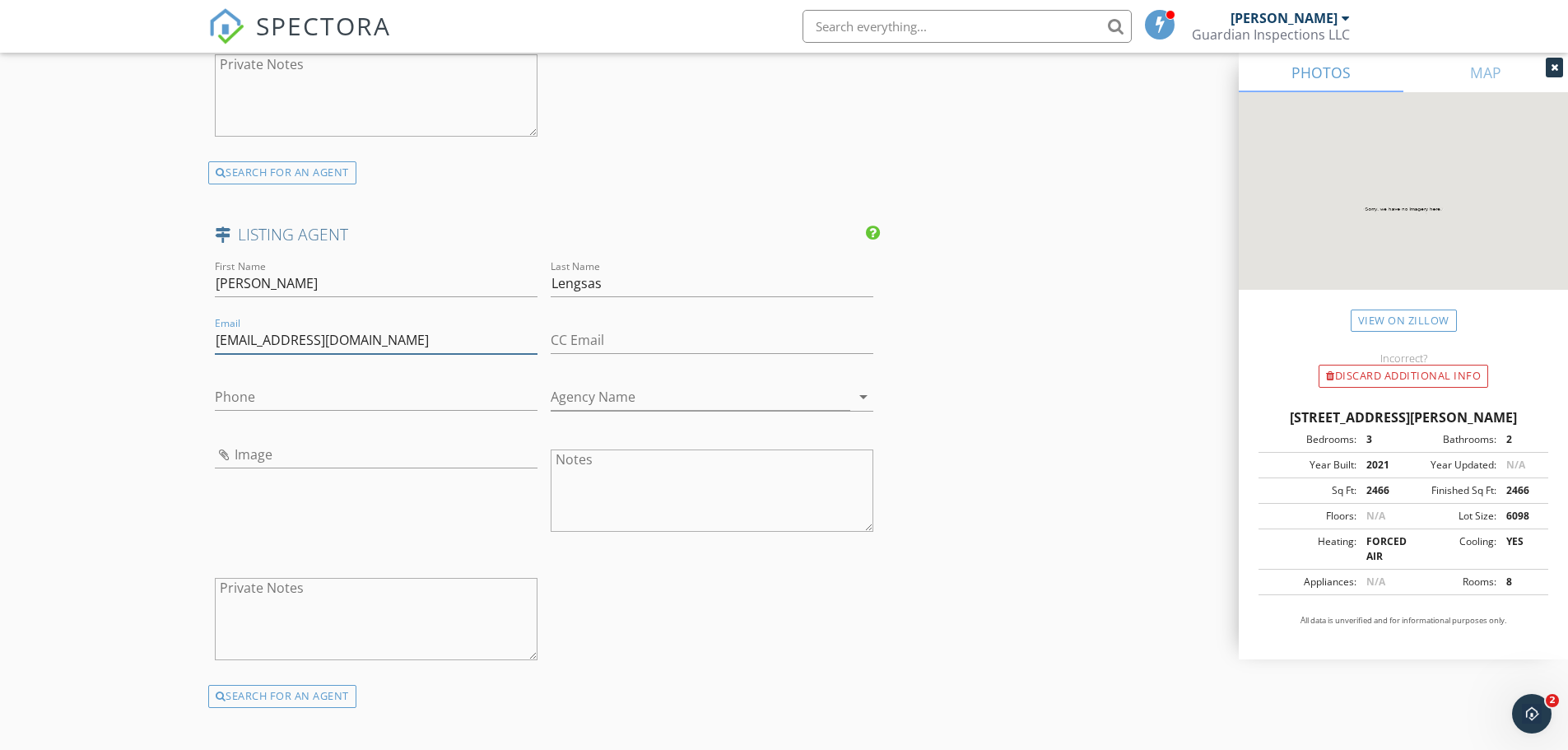
type input "atlrealtor.andy@gmail.com"
click at [654, 399] on input "Agency Name" at bounding box center [701, 397] width 299 height 27
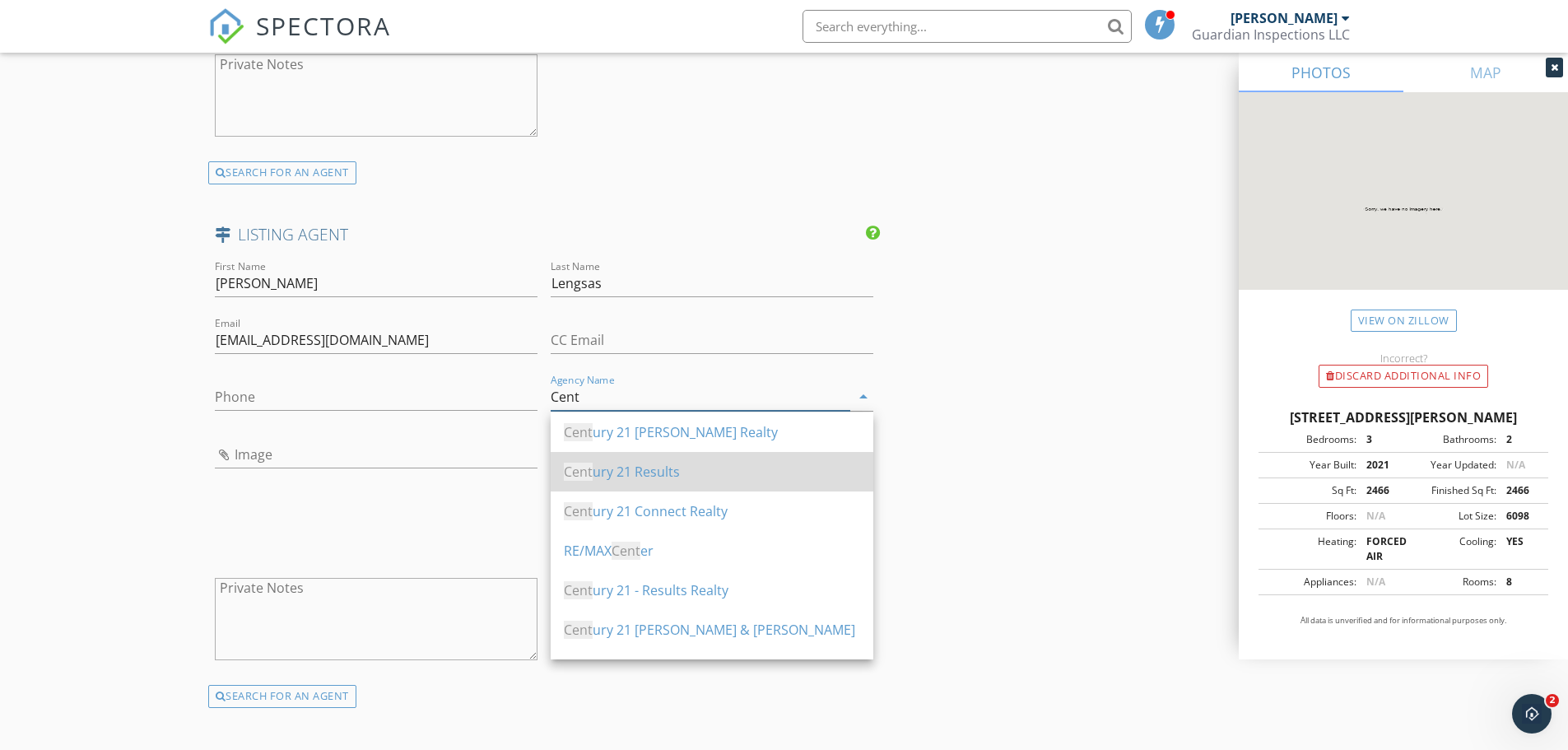
click at [661, 470] on div "Cent ury 21 Results" at bounding box center [711, 472] width 296 height 20
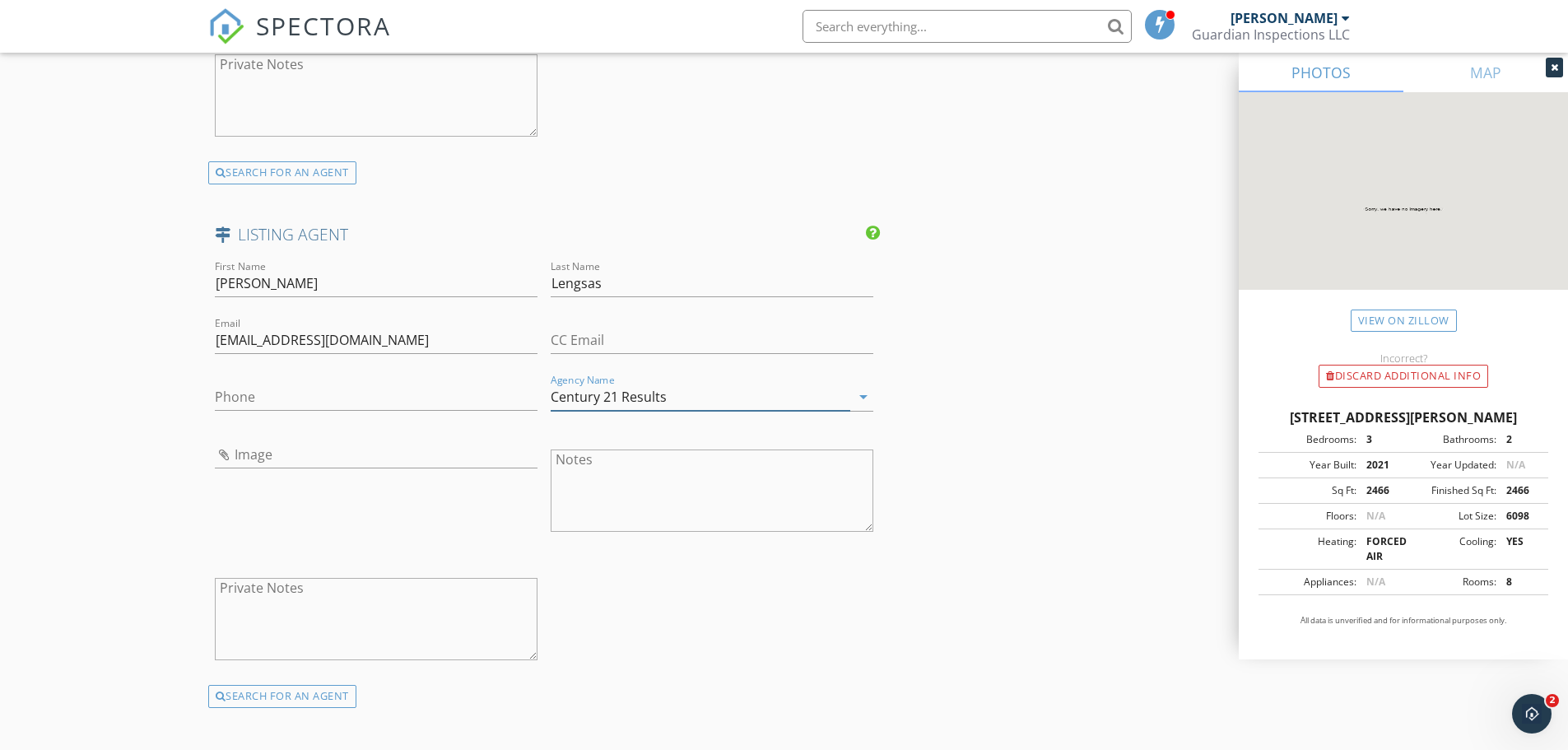
type input "Century 21 Results"
drag, startPoint x: 1074, startPoint y: 499, endPoint x: 1042, endPoint y: 498, distance: 32.0
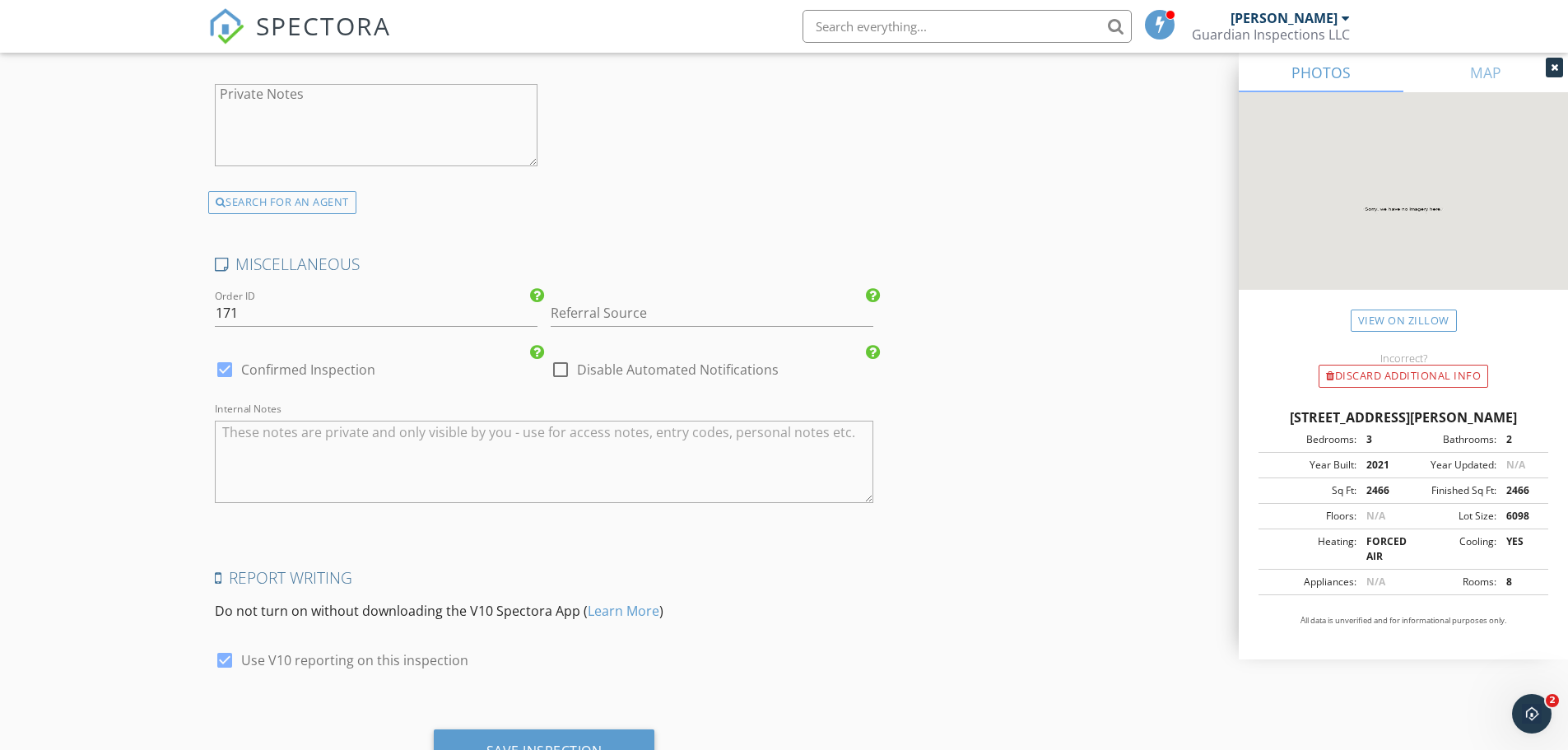
scroll to position [3121, 0]
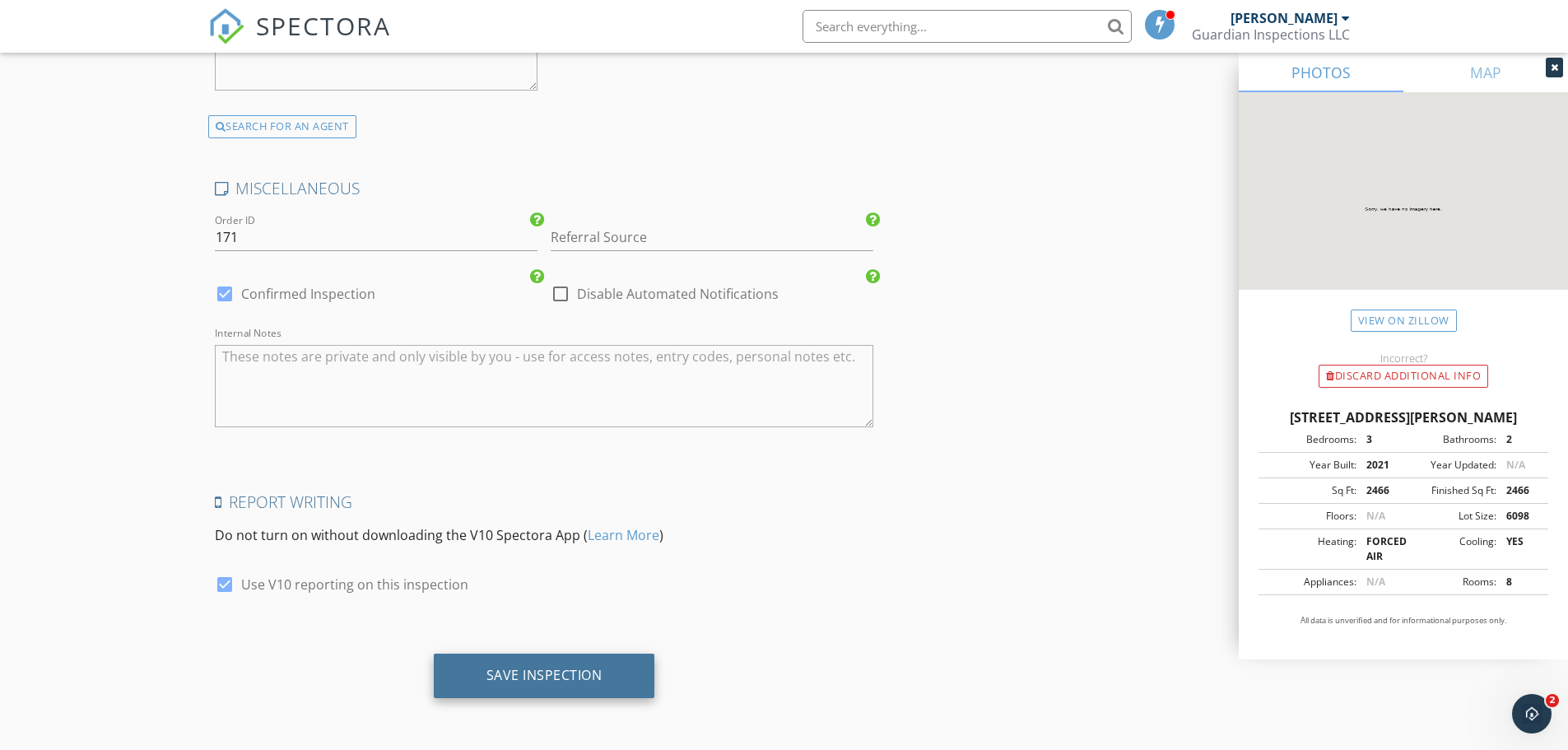
click at [559, 670] on div "Save Inspection" at bounding box center [544, 674] width 116 height 16
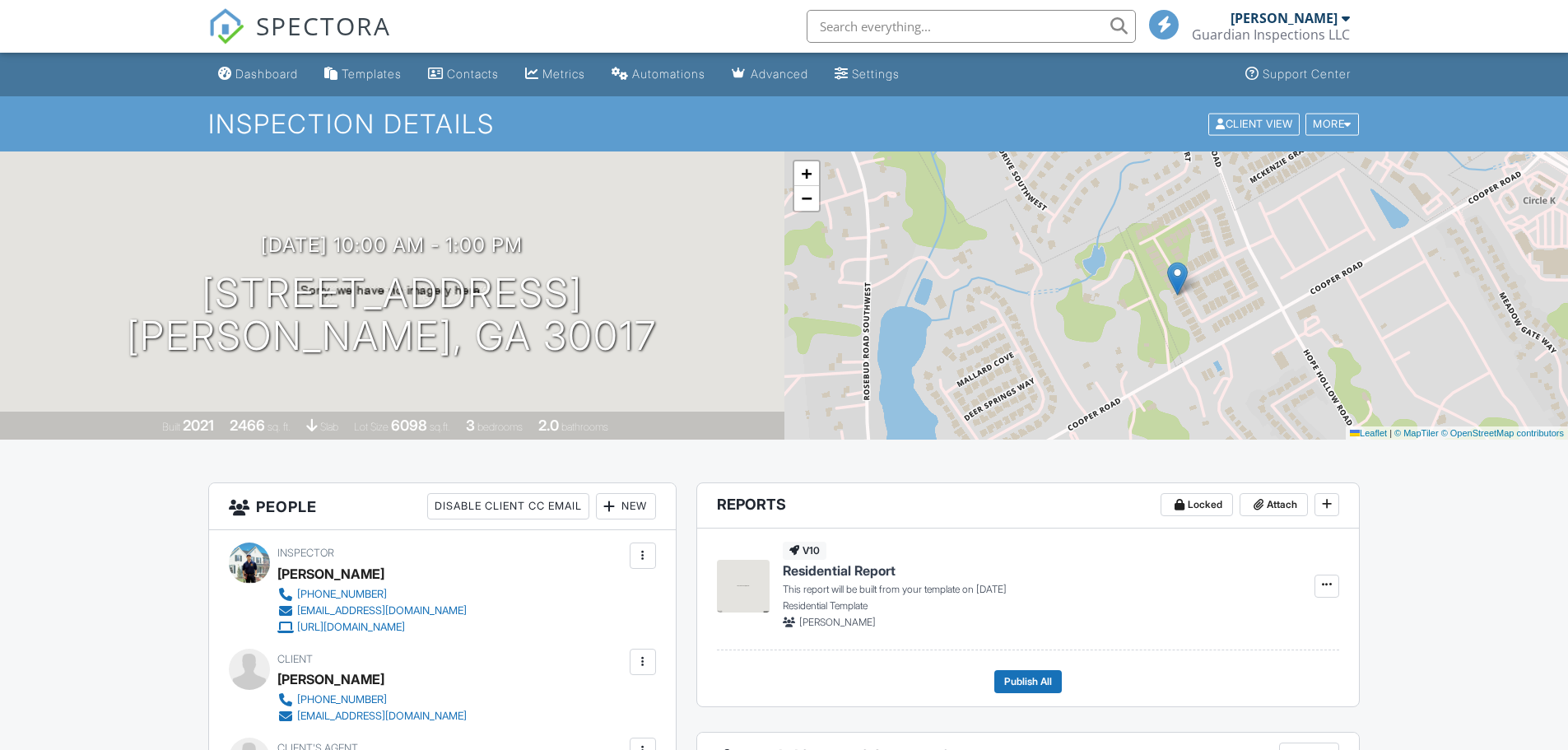
click at [0, 0] on div at bounding box center [0, 0] width 0 height 0
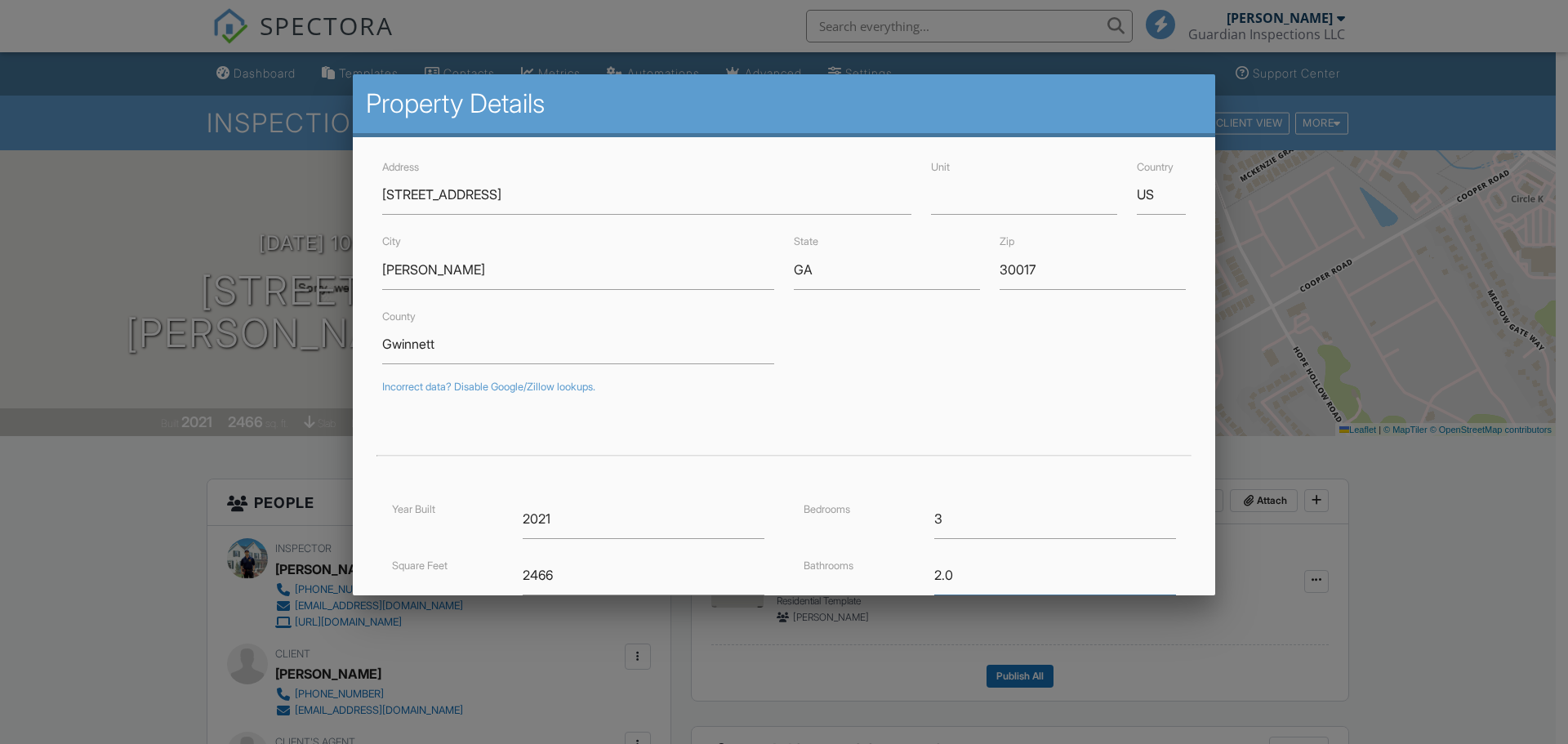
drag, startPoint x: 948, startPoint y: 562, endPoint x: 872, endPoint y: 580, distance: 78.1
click at [872, 580] on div "Bathrooms 2.0" at bounding box center [989, 575] width 392 height 40
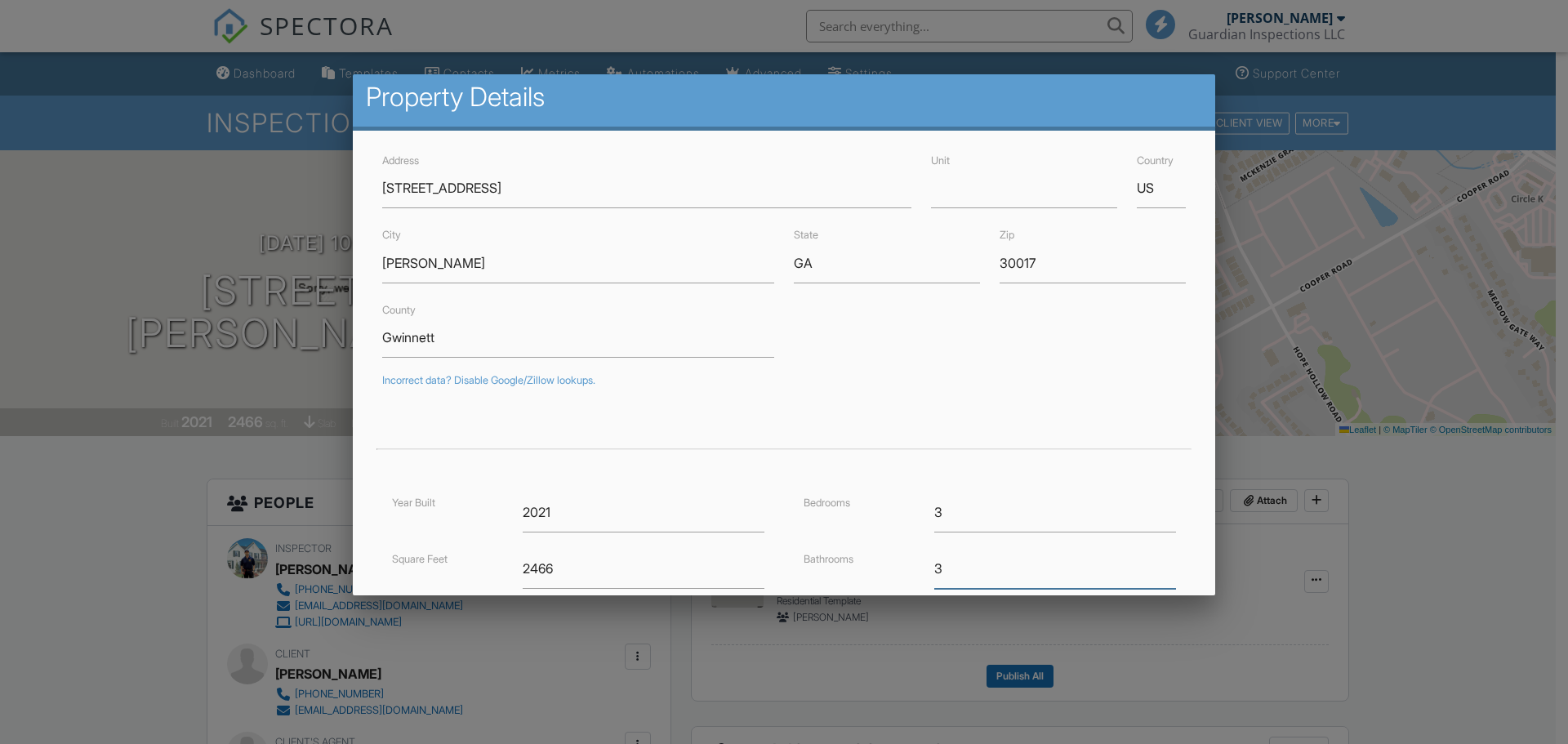
type input "3"
click at [871, 568] on div "Bathrooms 3" at bounding box center [989, 568] width 392 height 40
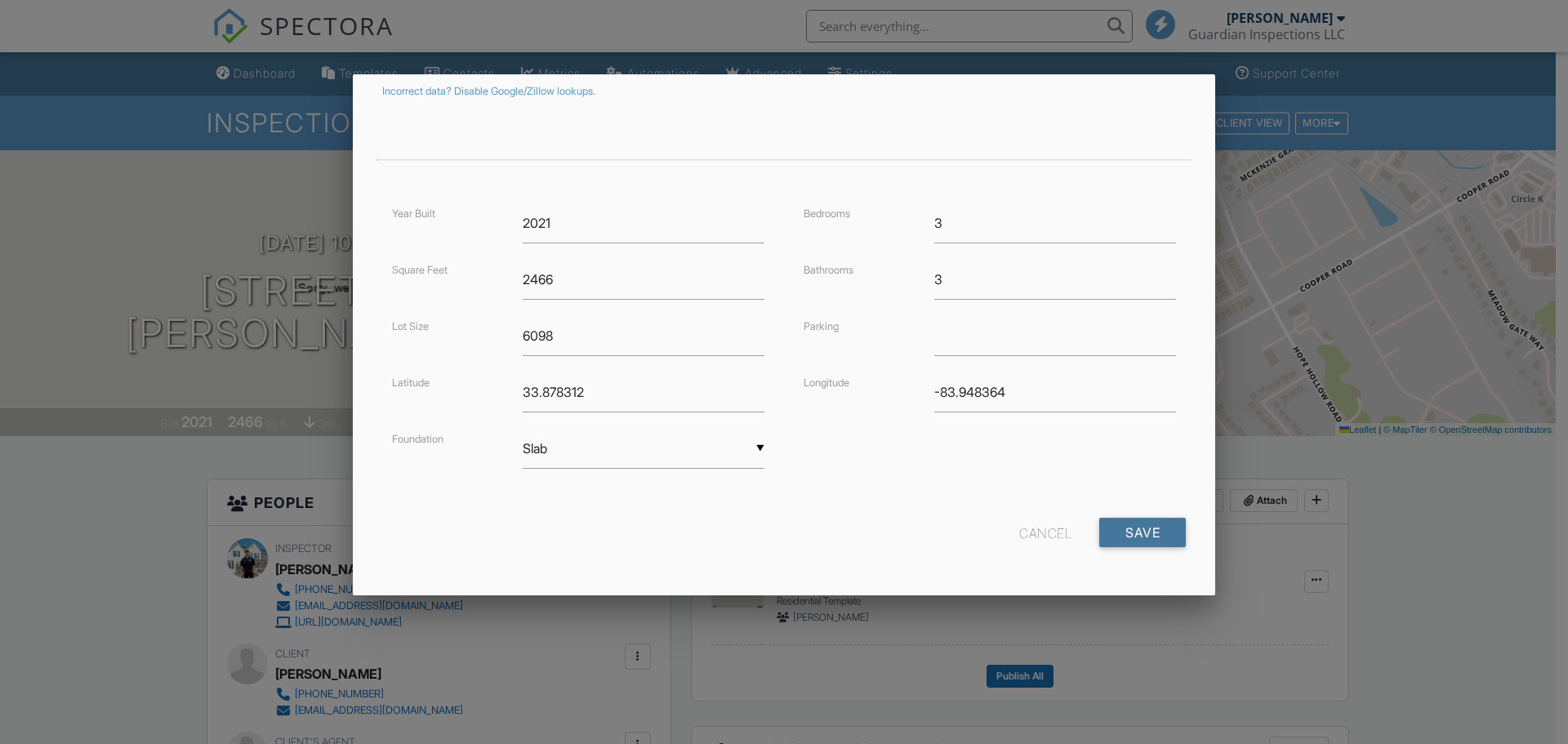
click at [1119, 531] on input "Save" at bounding box center [1142, 532] width 86 height 29
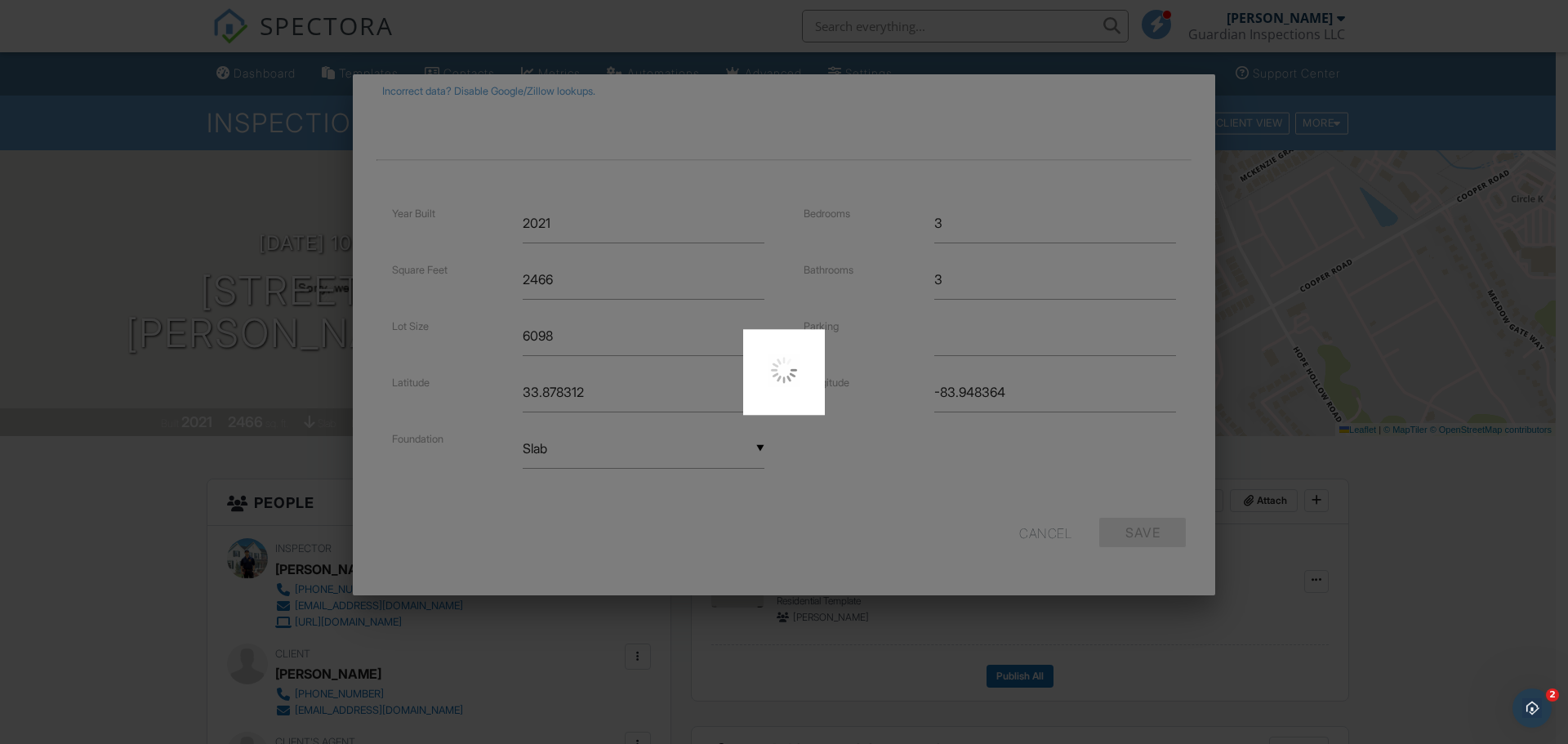
scroll to position [0, 0]
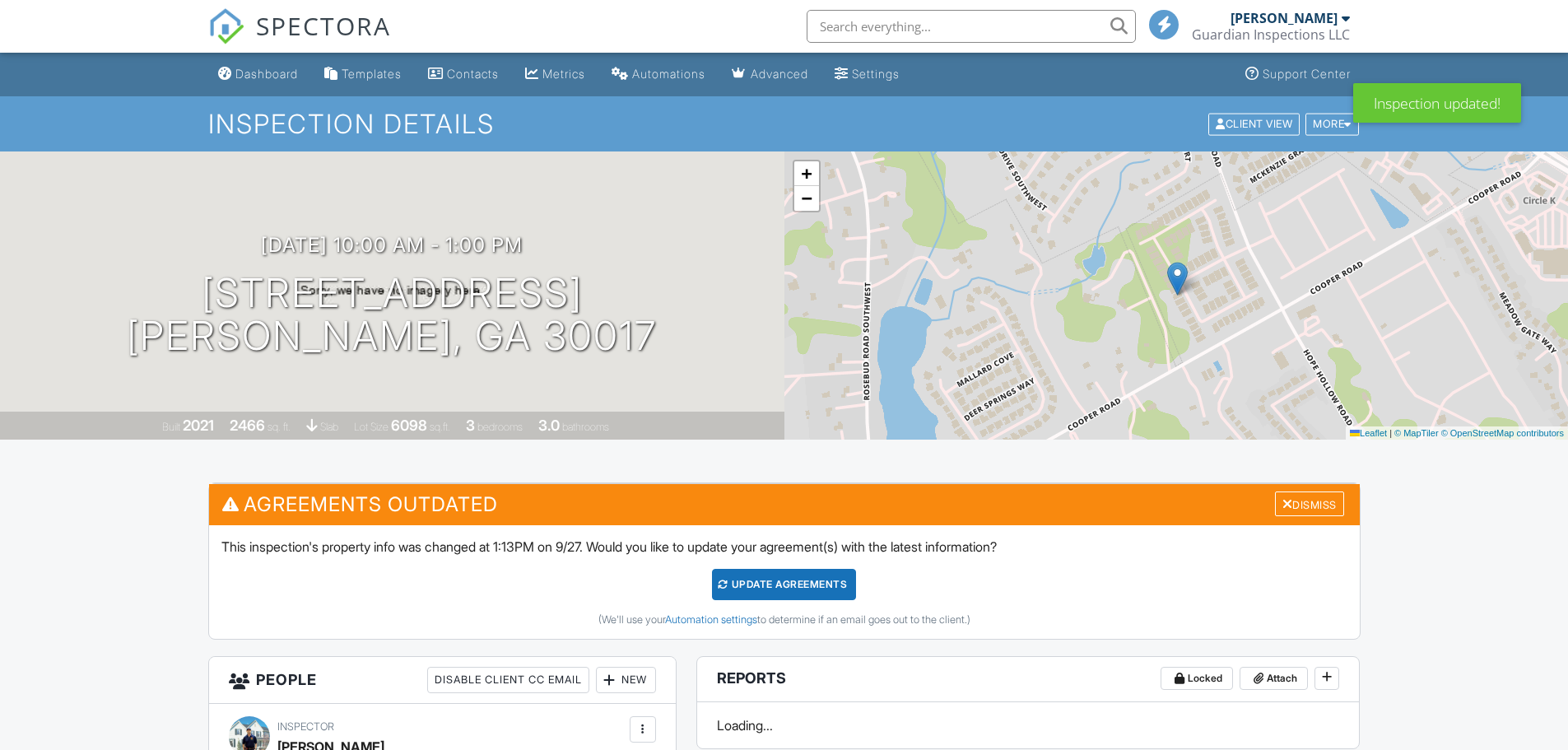
click at [1294, 500] on div "Dismiss" at bounding box center [1310, 504] width 69 height 26
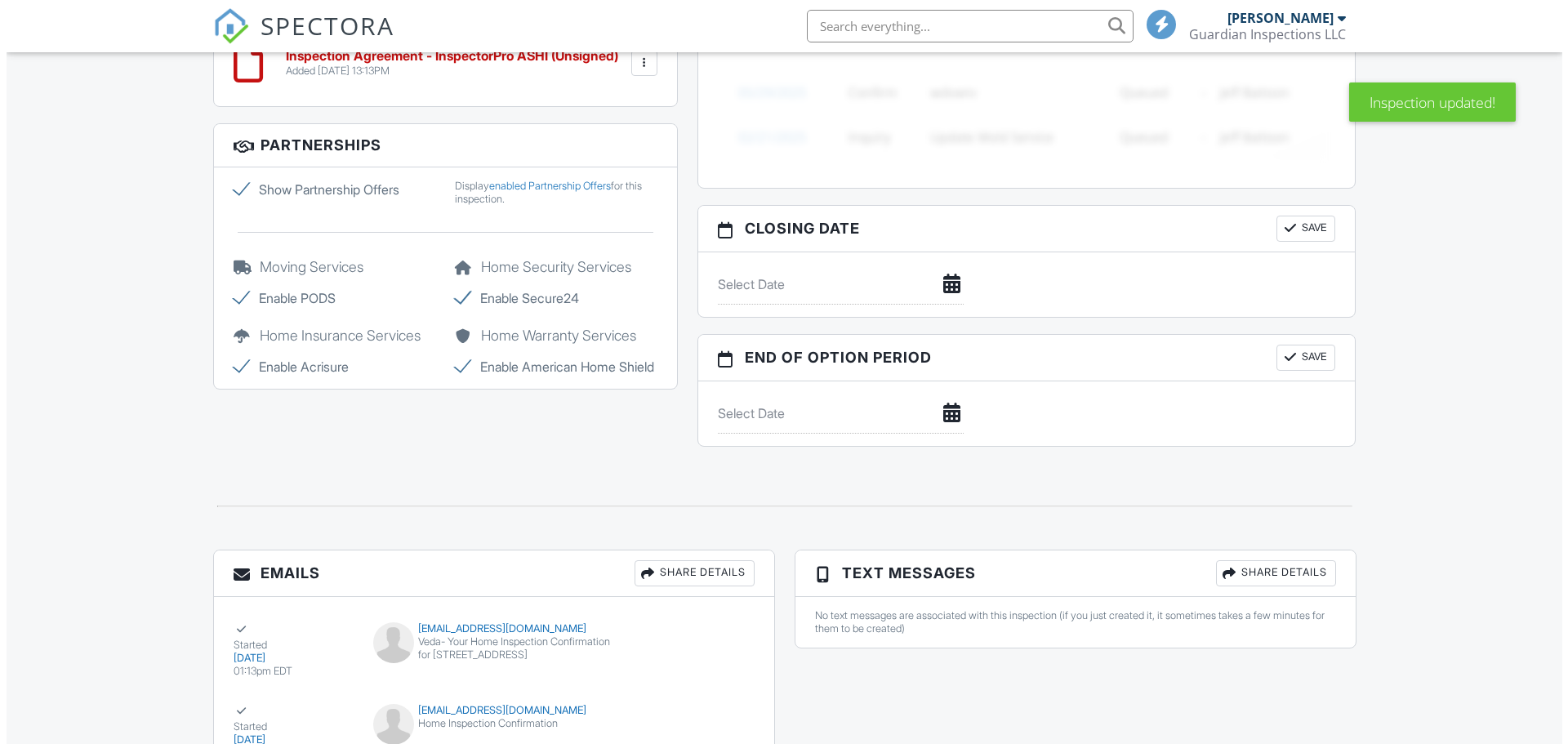
scroll to position [1552, 0]
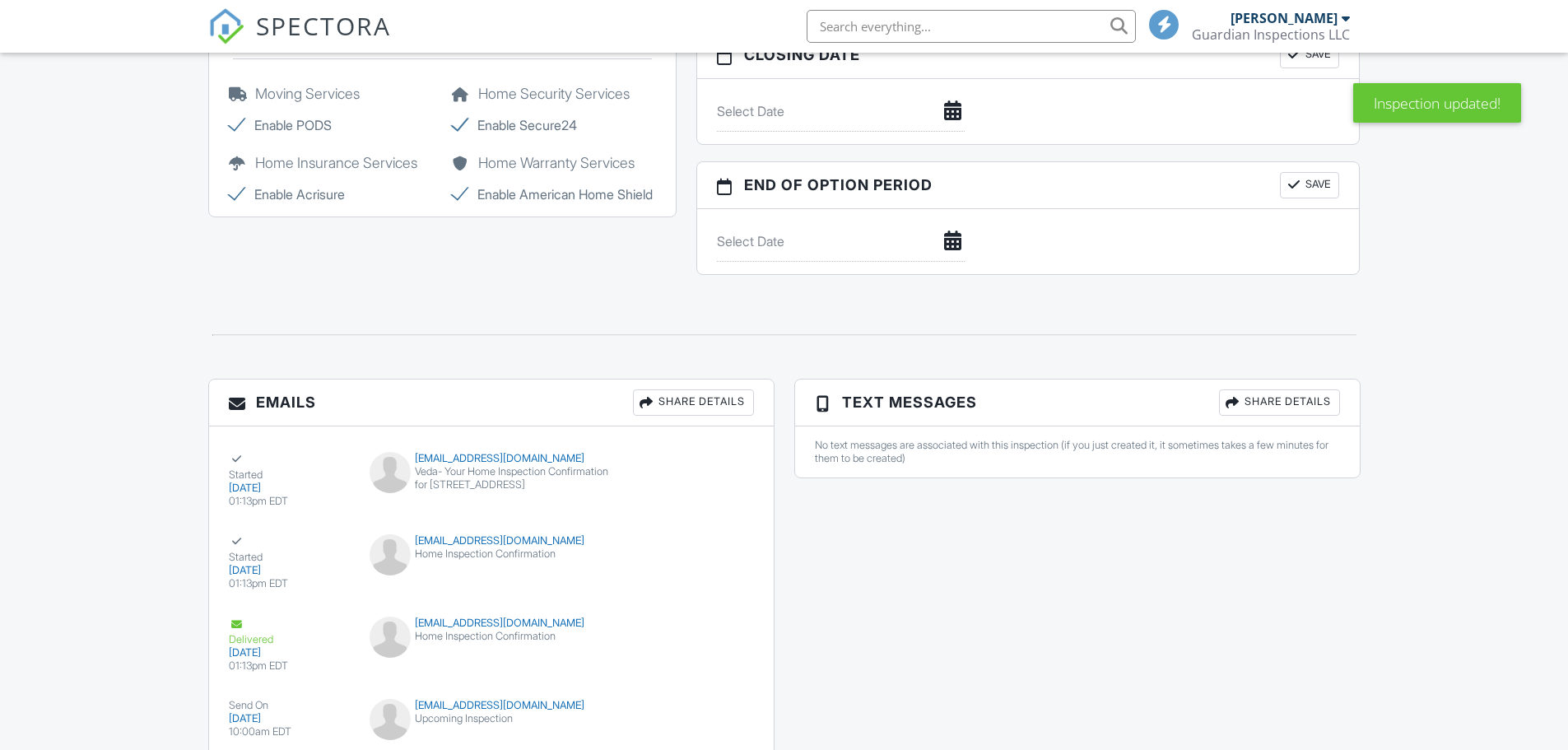
click at [1292, 408] on div "Share Details" at bounding box center [1279, 402] width 121 height 27
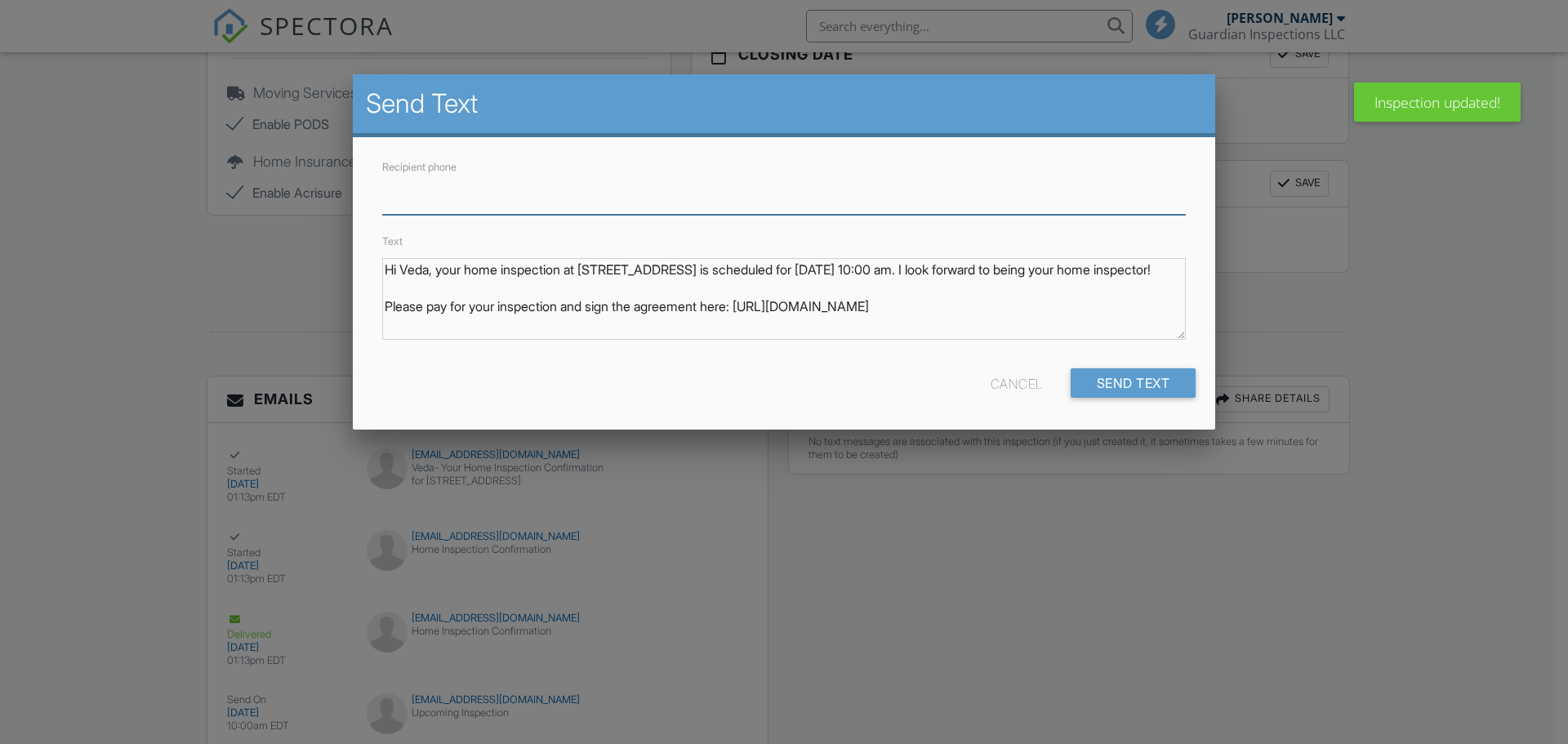
click at [475, 193] on input "Recipient phone" at bounding box center [784, 194] width 803 height 40
type input "7063403366"
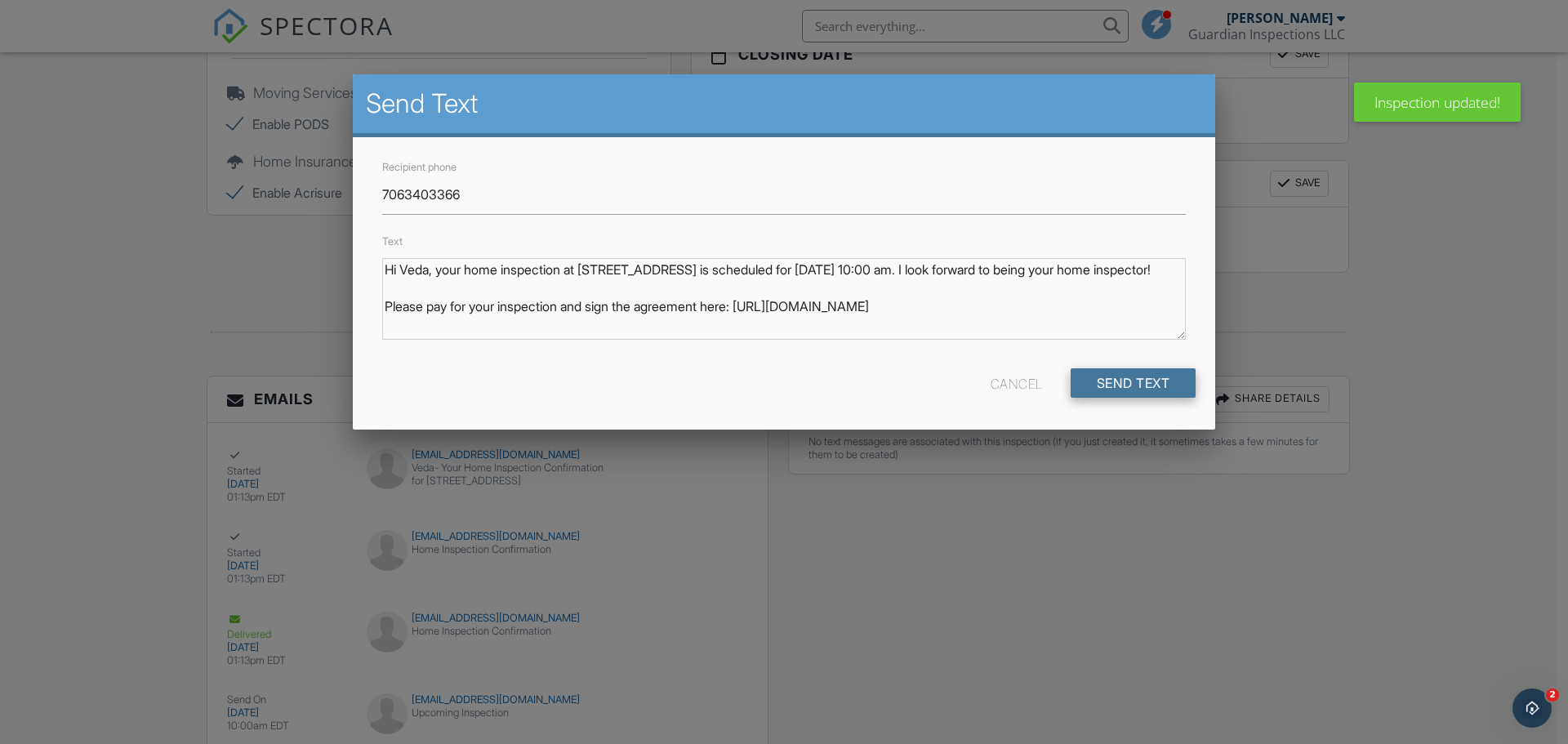
click at [1111, 382] on input "Send Text" at bounding box center [1134, 382] width 126 height 29
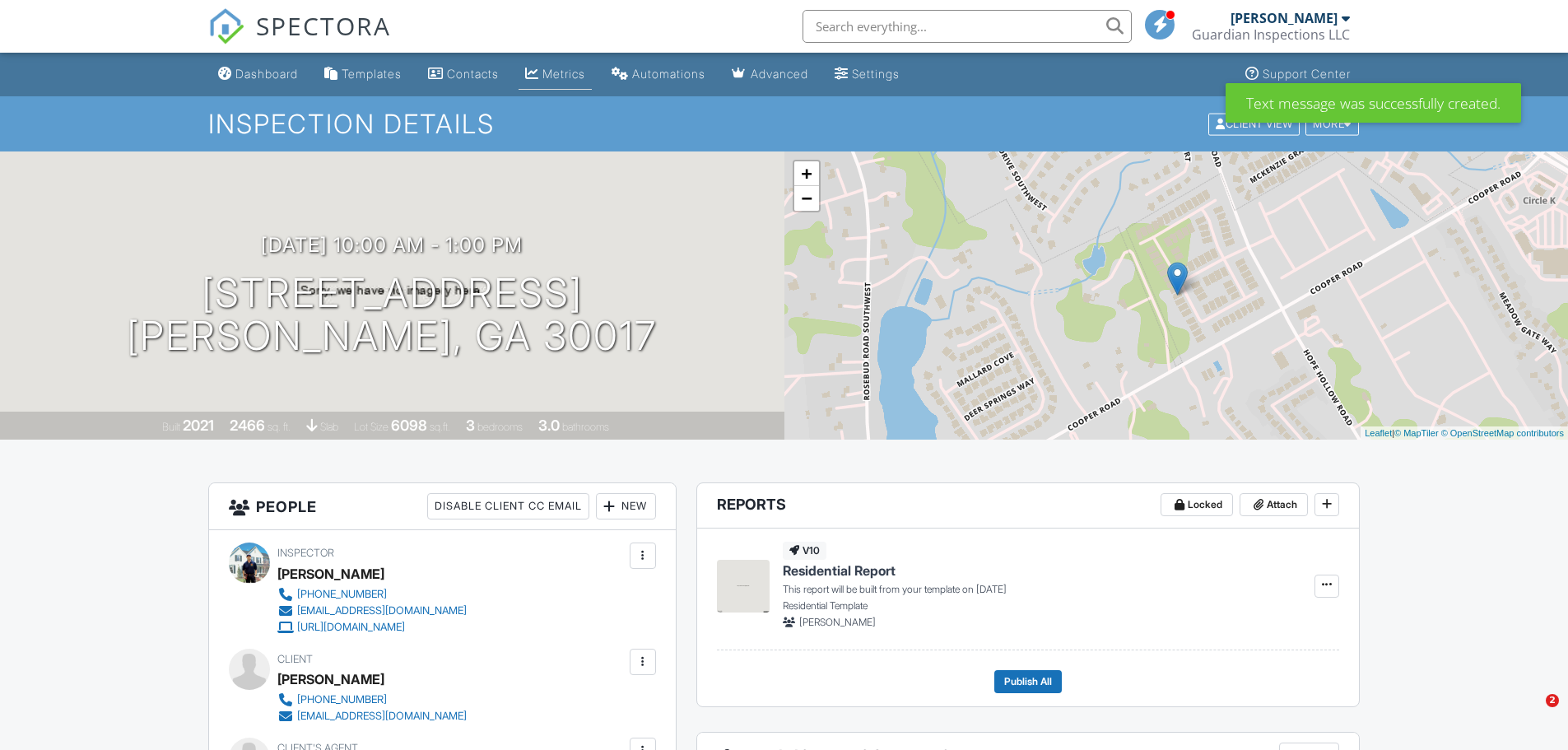
click at [570, 79] on div "Metrics" at bounding box center [563, 73] width 43 height 14
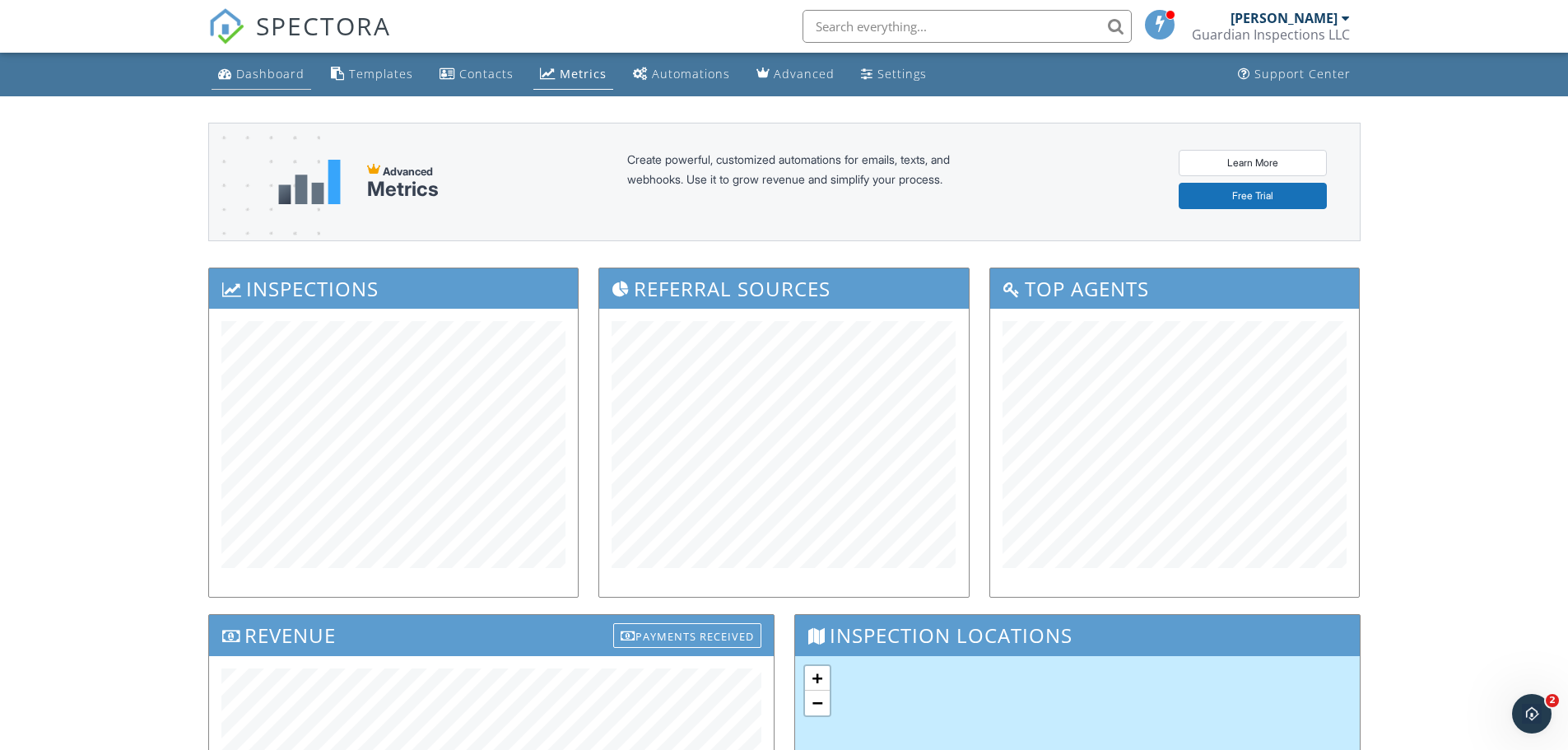
click at [235, 80] on link "Dashboard" at bounding box center [260, 75] width 99 height 30
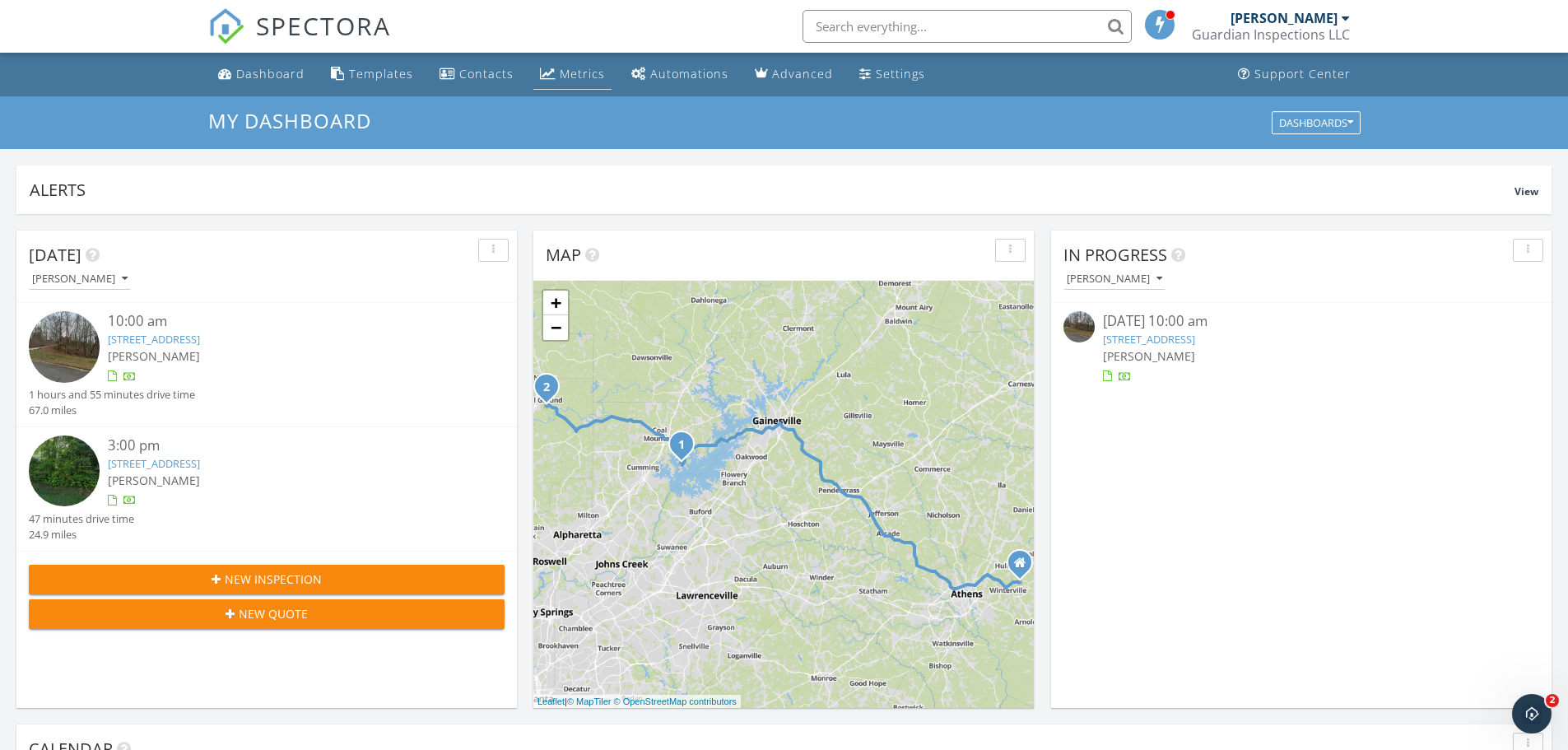
click at [587, 72] on div "Metrics" at bounding box center [582, 74] width 45 height 16
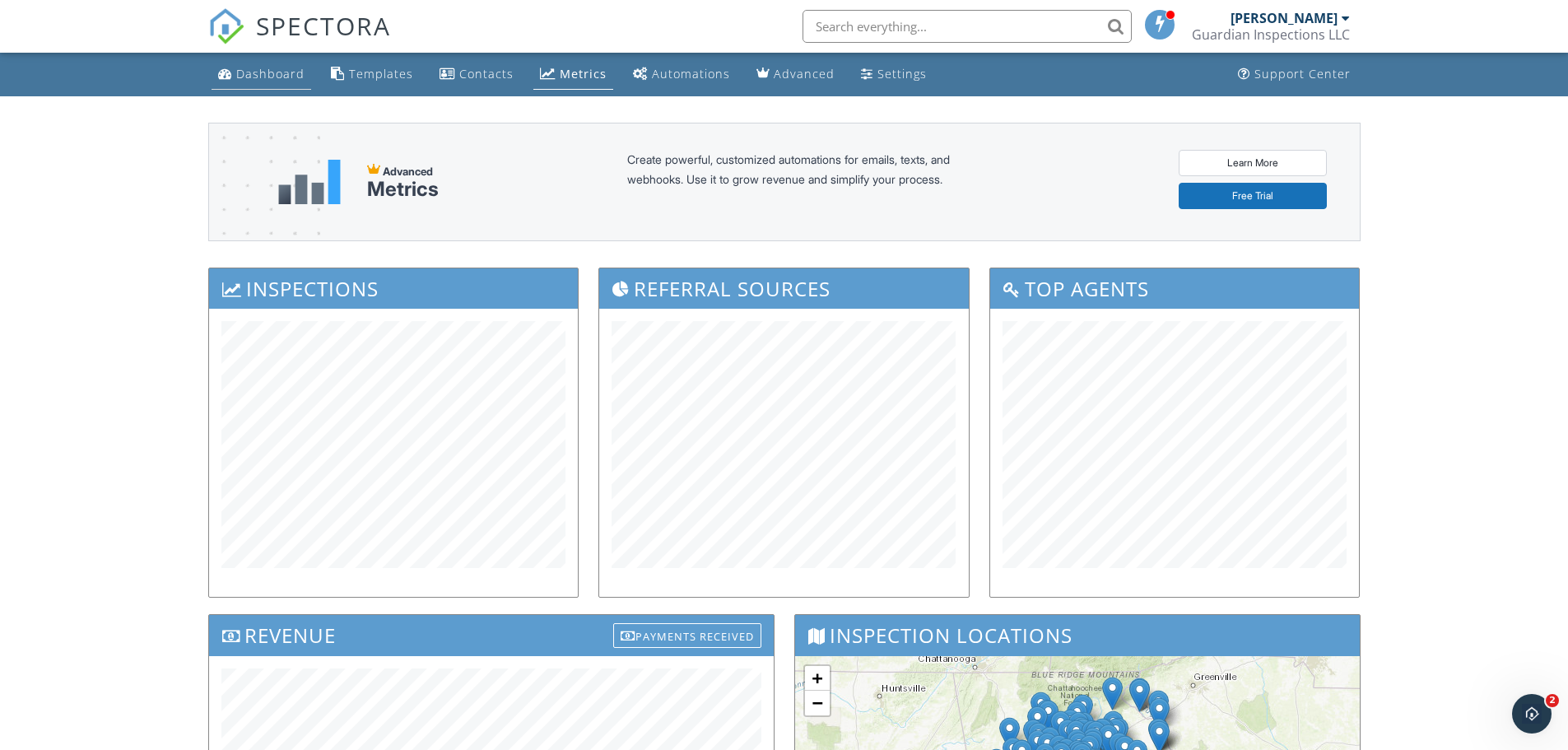
click at [271, 70] on div "Dashboard" at bounding box center [270, 74] width 68 height 16
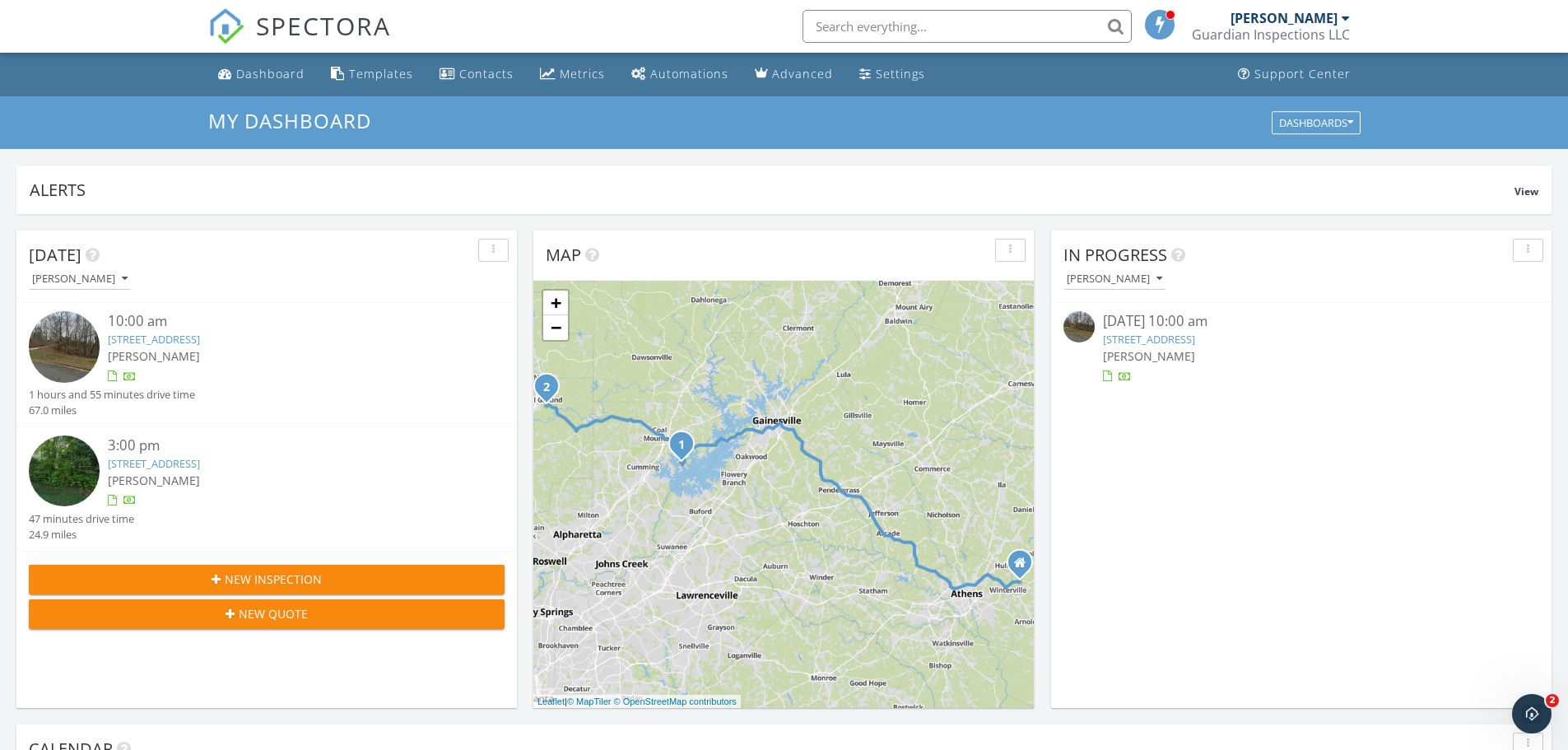
click at [200, 342] on link "7725 Bold Springs Crossing , Cumming, GA 30041" at bounding box center [153, 339] width 92 height 15
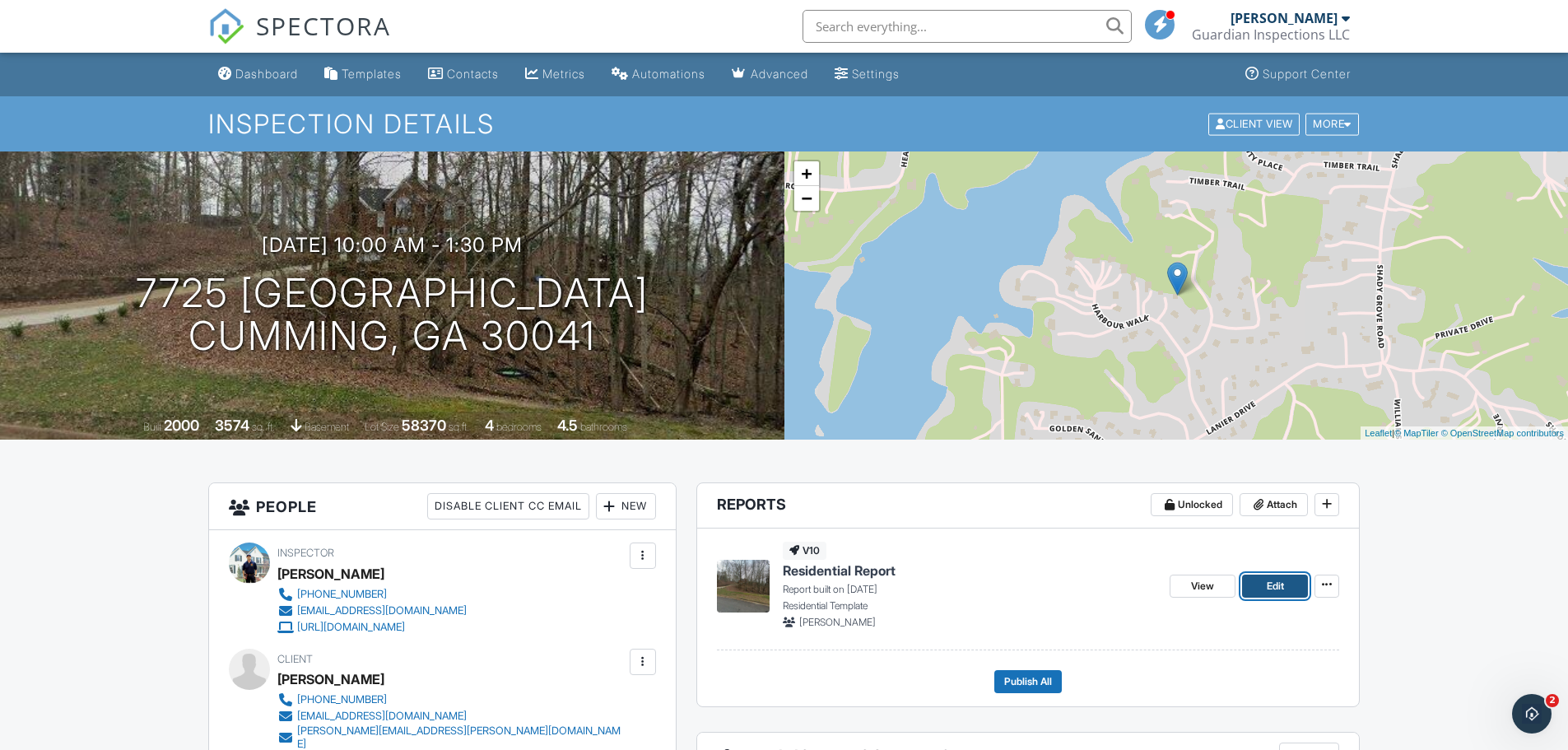
click at [1273, 585] on span "Edit" at bounding box center [1275, 585] width 17 height 16
